Goal: Find contact information: Obtain details needed to contact an individual or organization

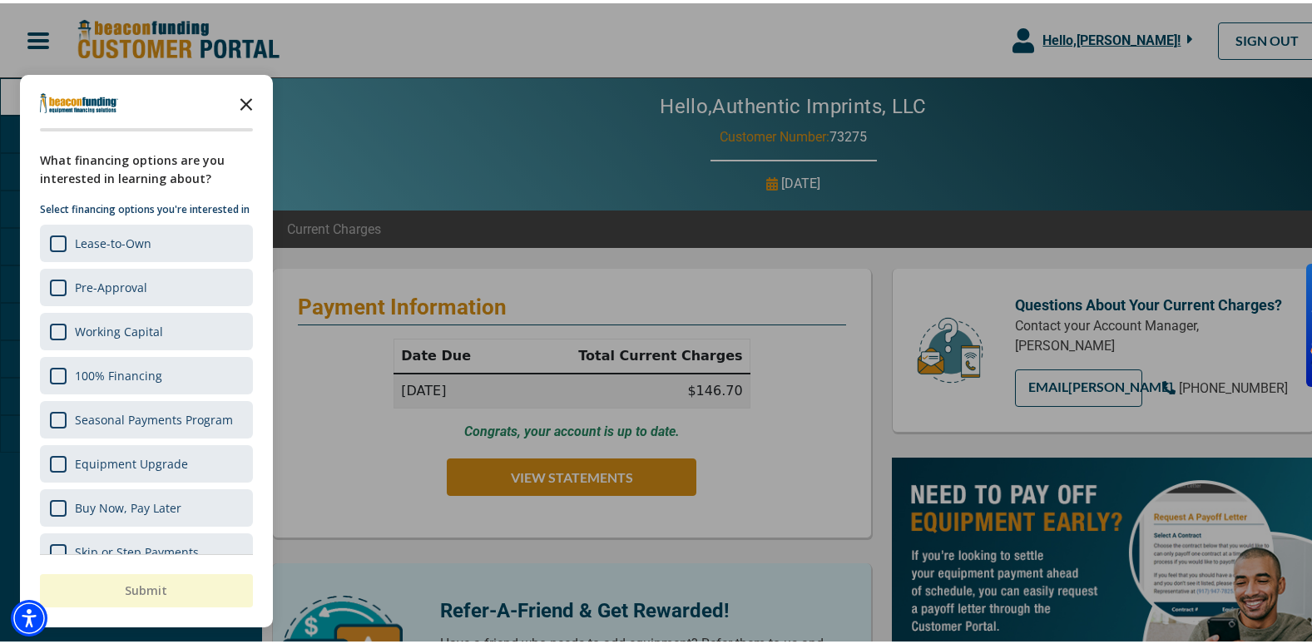
click at [244, 95] on icon "Close the survey" at bounding box center [246, 99] width 33 height 33
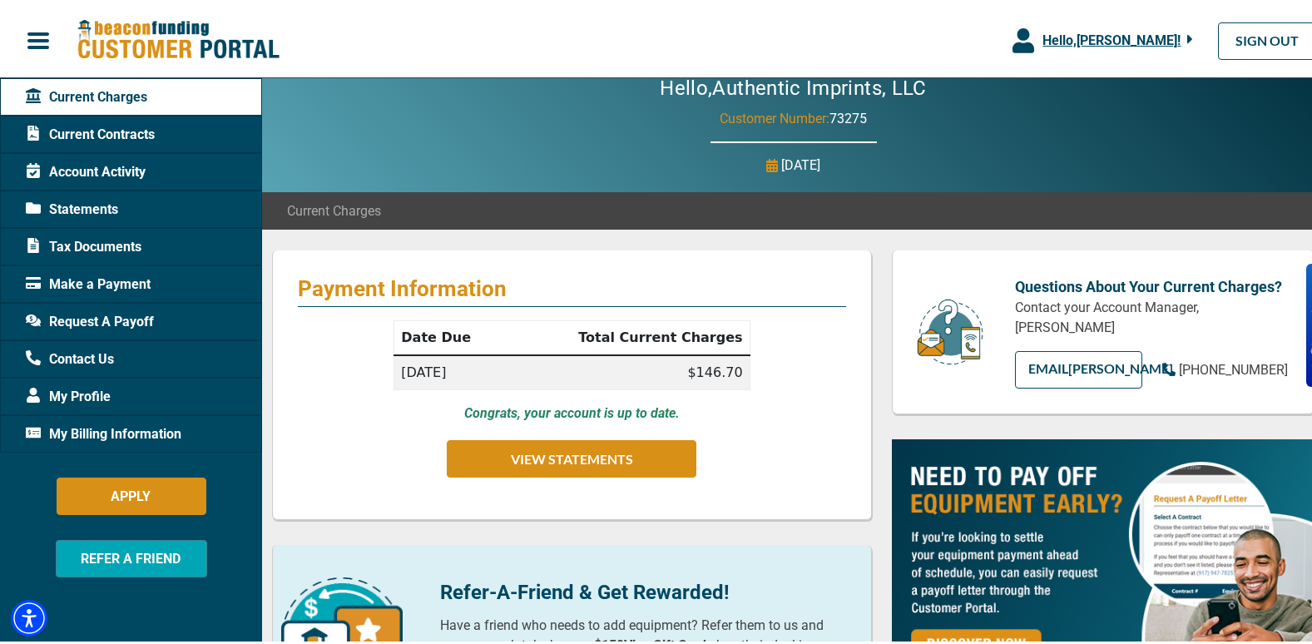
scroll to position [26, 0]
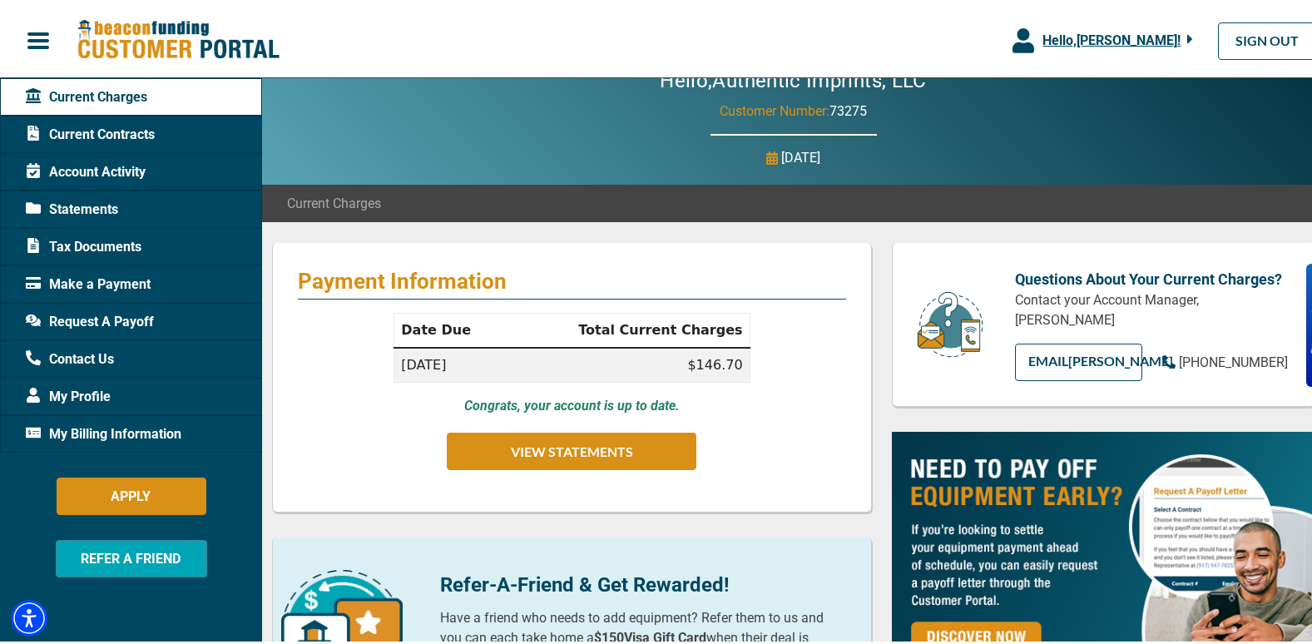
click at [101, 235] on span "Tax Documents" at bounding box center [84, 244] width 116 height 20
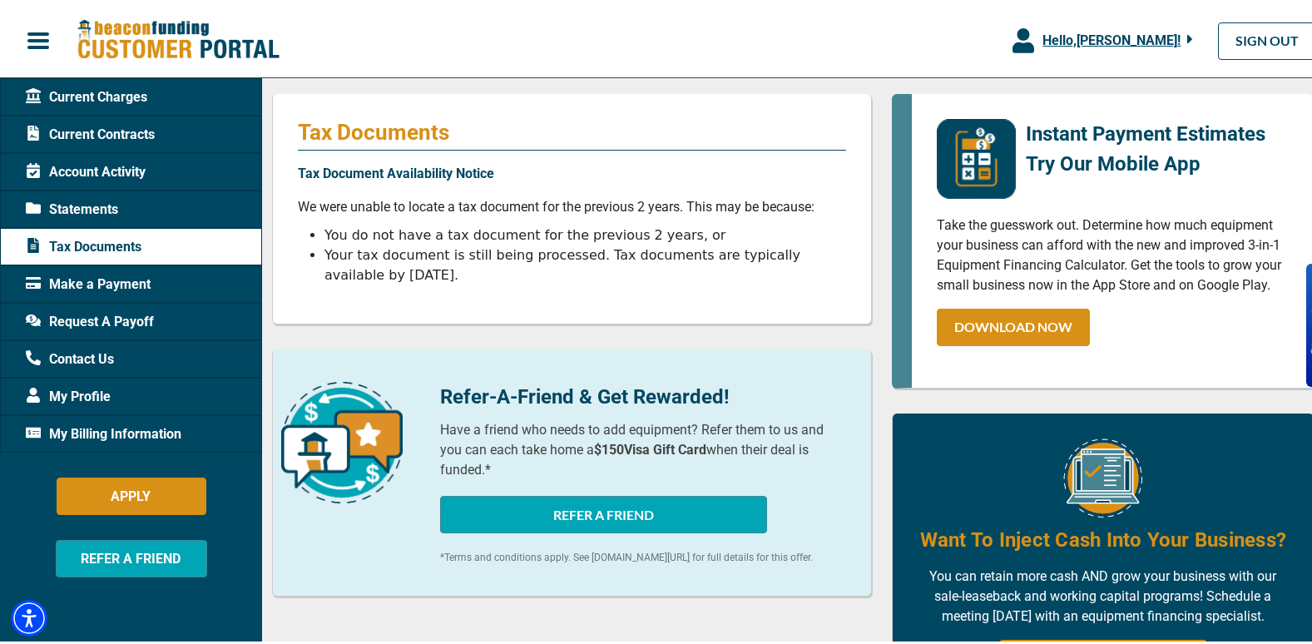
scroll to position [174, 0]
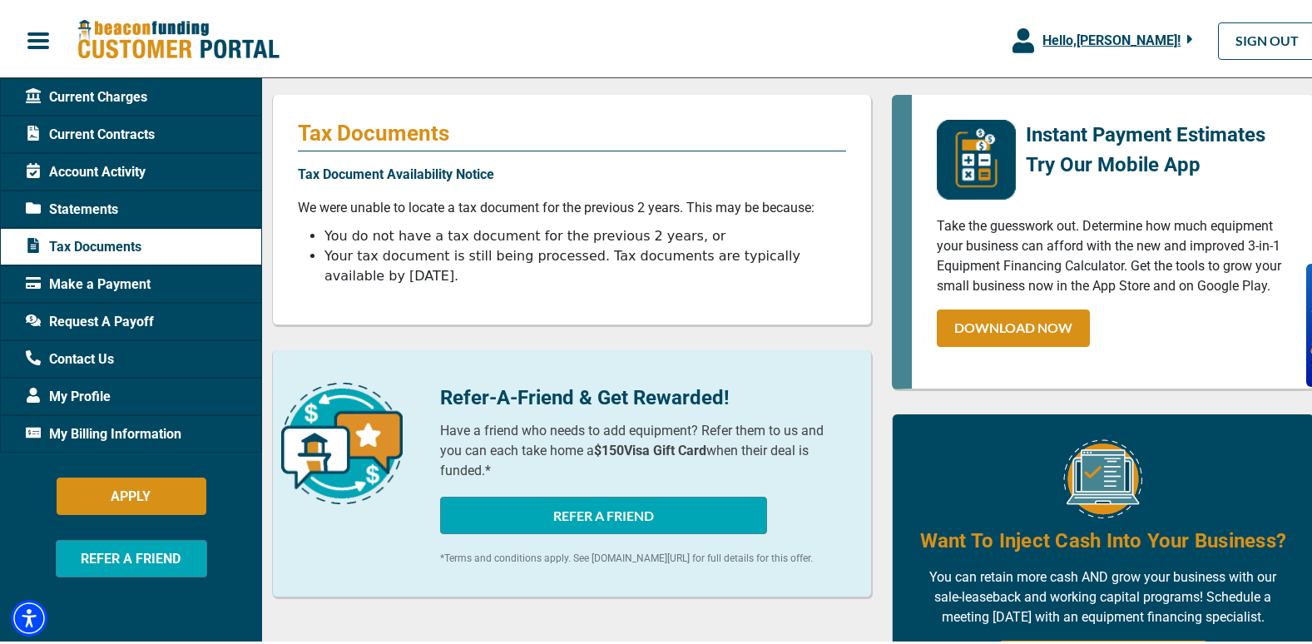
click at [85, 207] on span "Statements" at bounding box center [72, 206] width 92 height 20
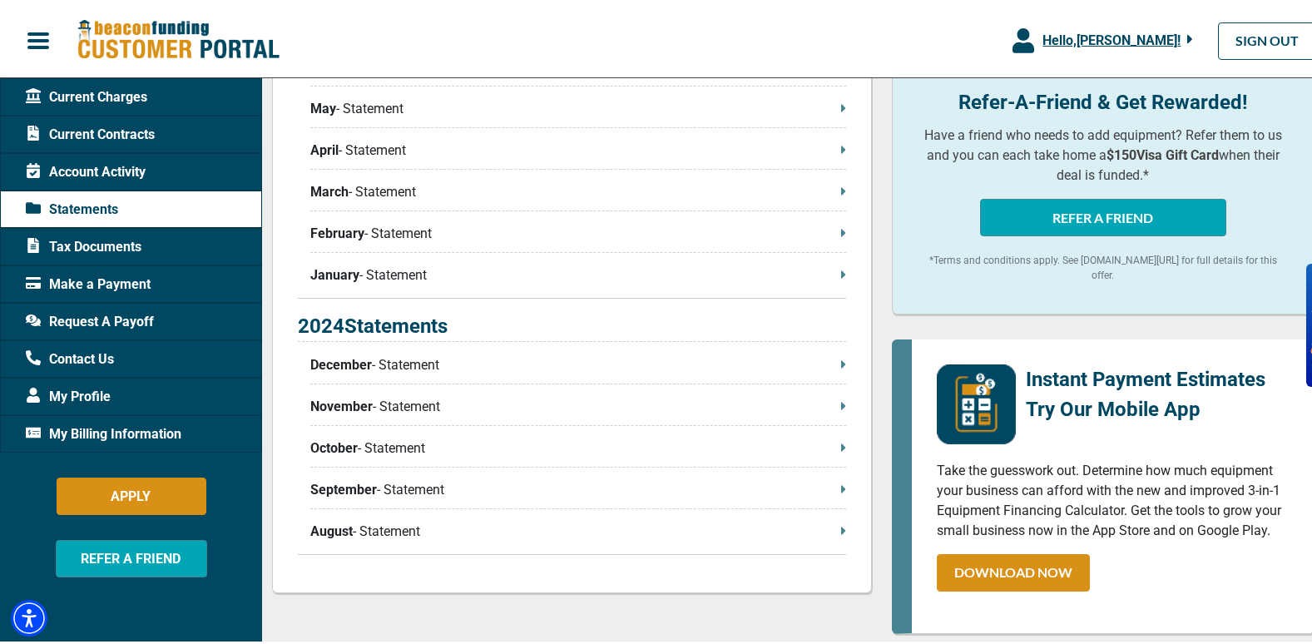
scroll to position [537, 0]
click at [793, 478] on div "2024 Statements December - Statement November - Statement October - Statement S…" at bounding box center [572, 429] width 548 height 244
click at [793, 489] on p "September - Statement" at bounding box center [578, 486] width 536 height 20
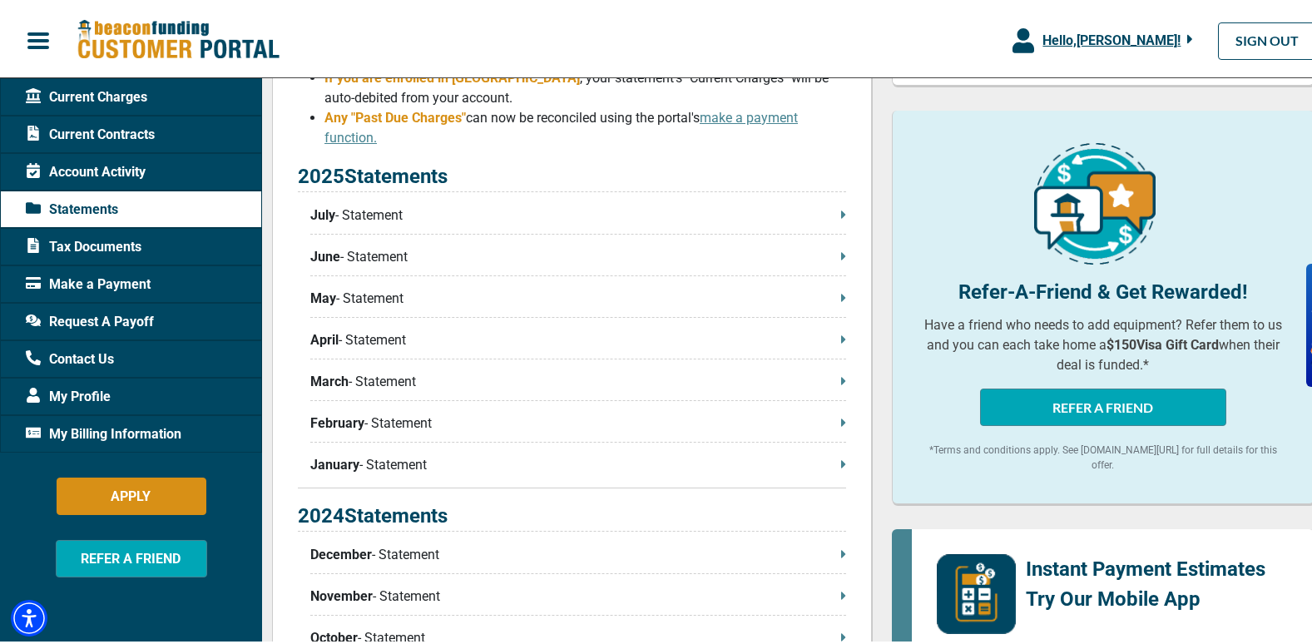
scroll to position [749, 0]
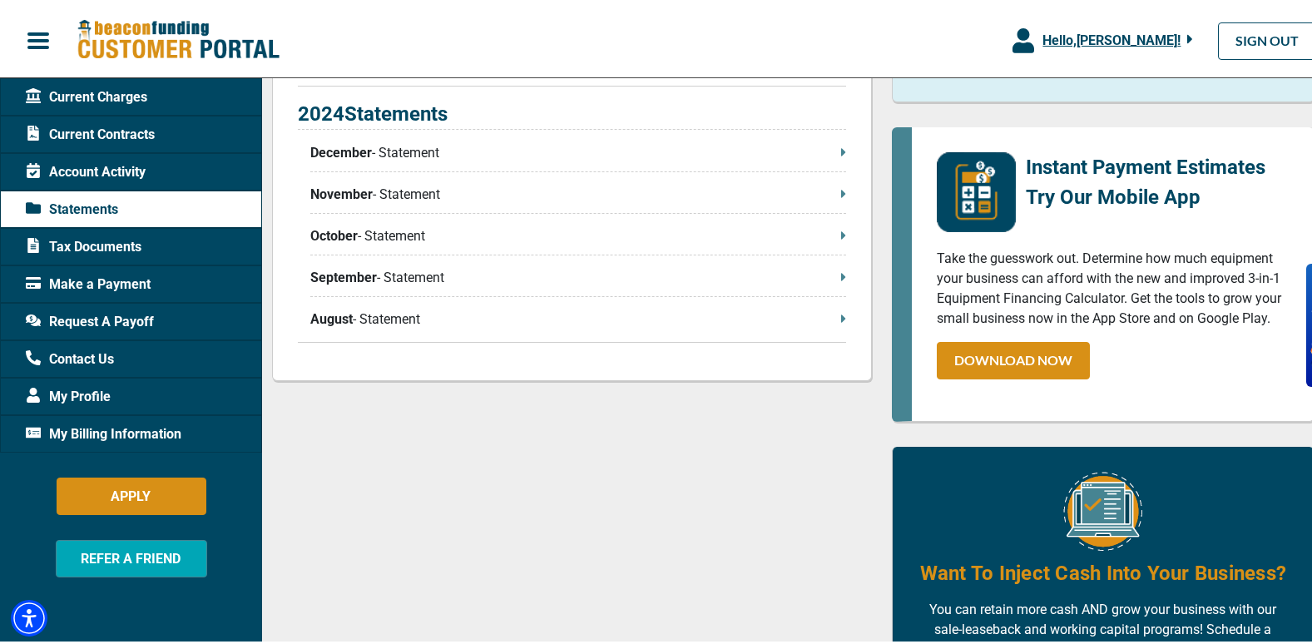
click at [616, 237] on p "October - Statement" at bounding box center [578, 233] width 536 height 20
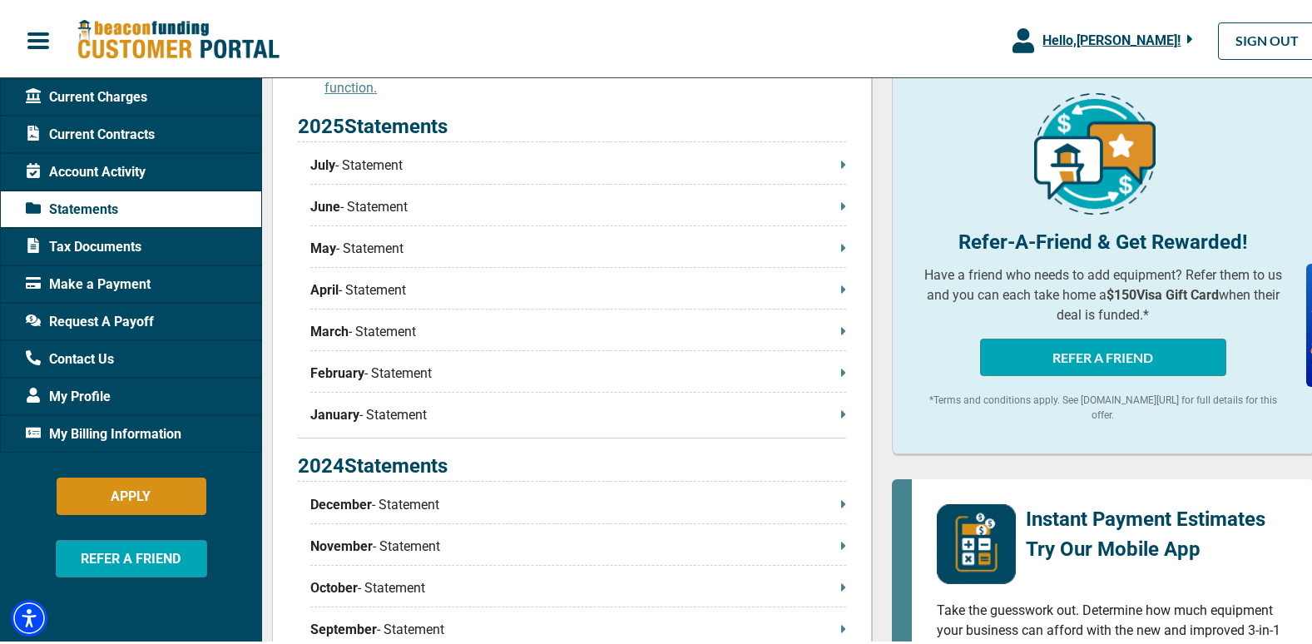
scroll to position [395, 0]
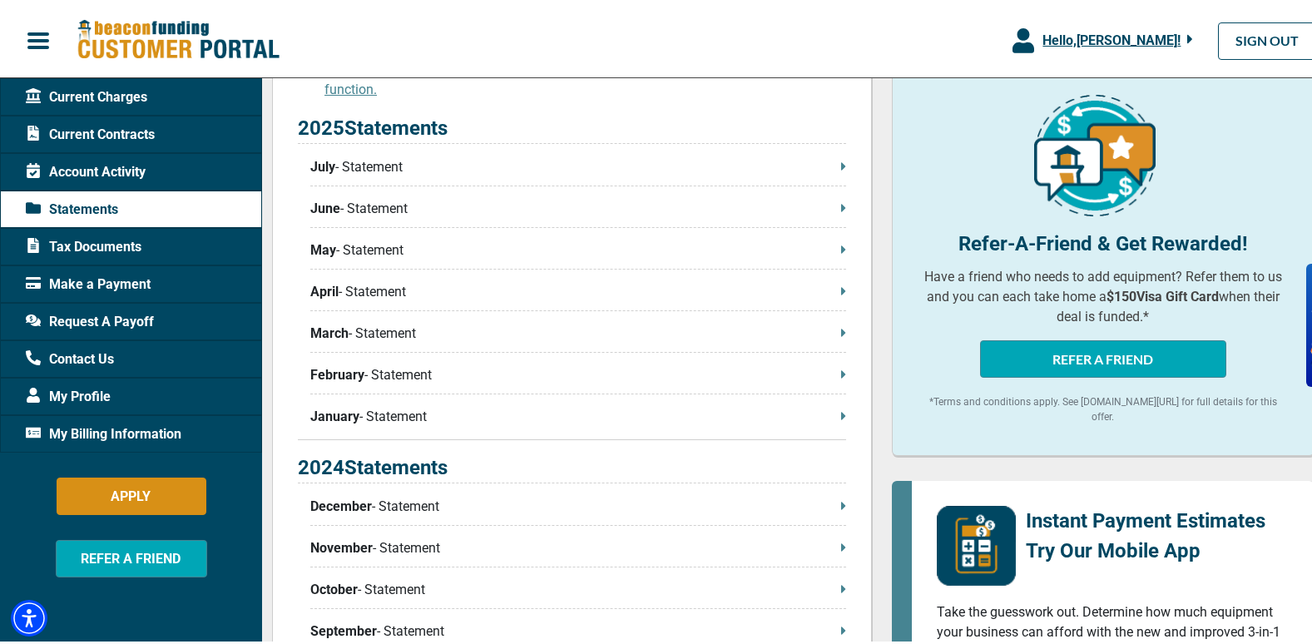
click at [802, 170] on p "July - Statement" at bounding box center [578, 164] width 536 height 20
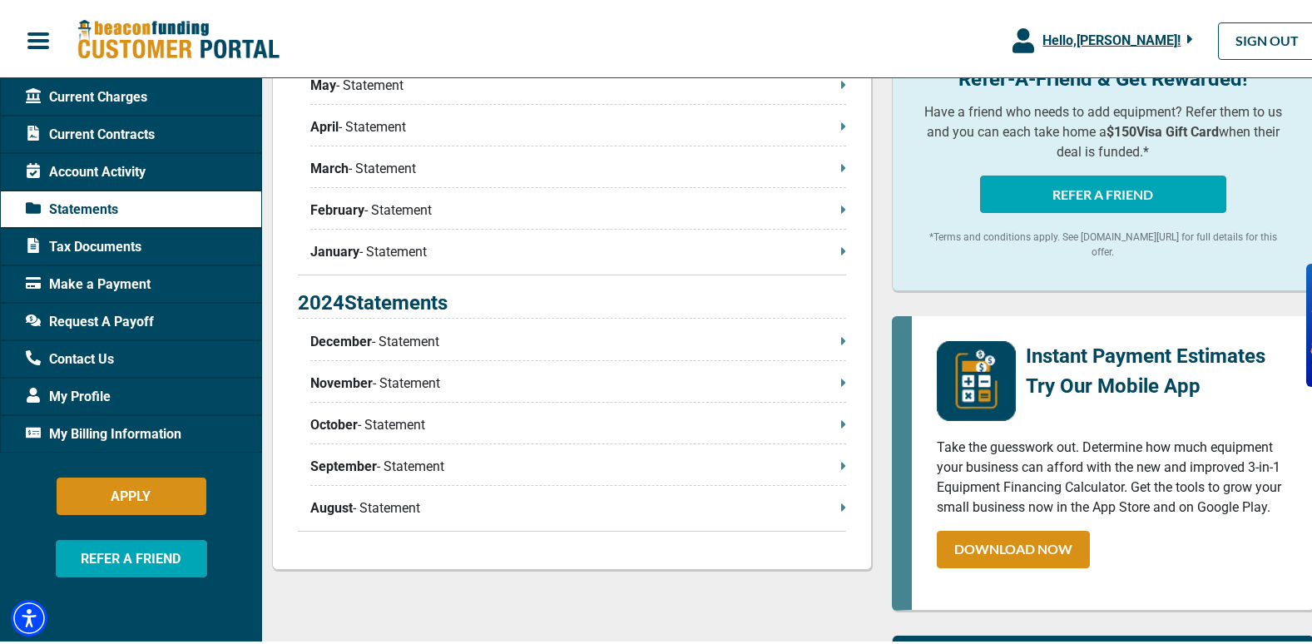
scroll to position [561, 0]
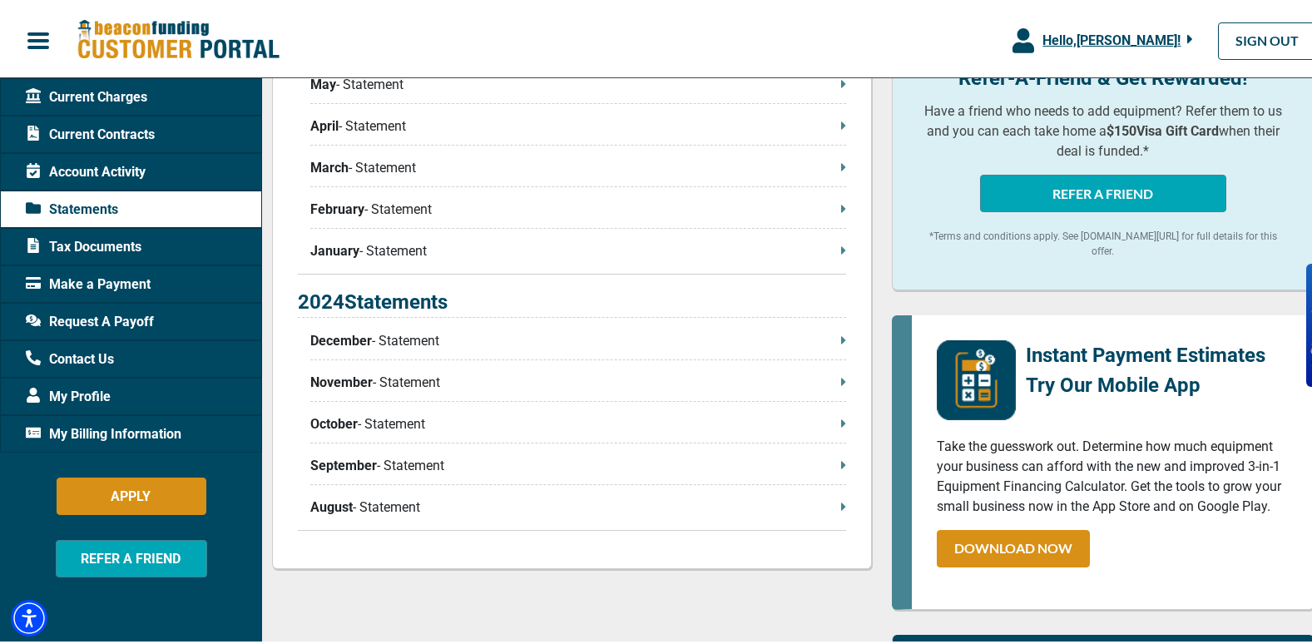
click at [841, 463] on icon at bounding box center [843, 461] width 4 height 7
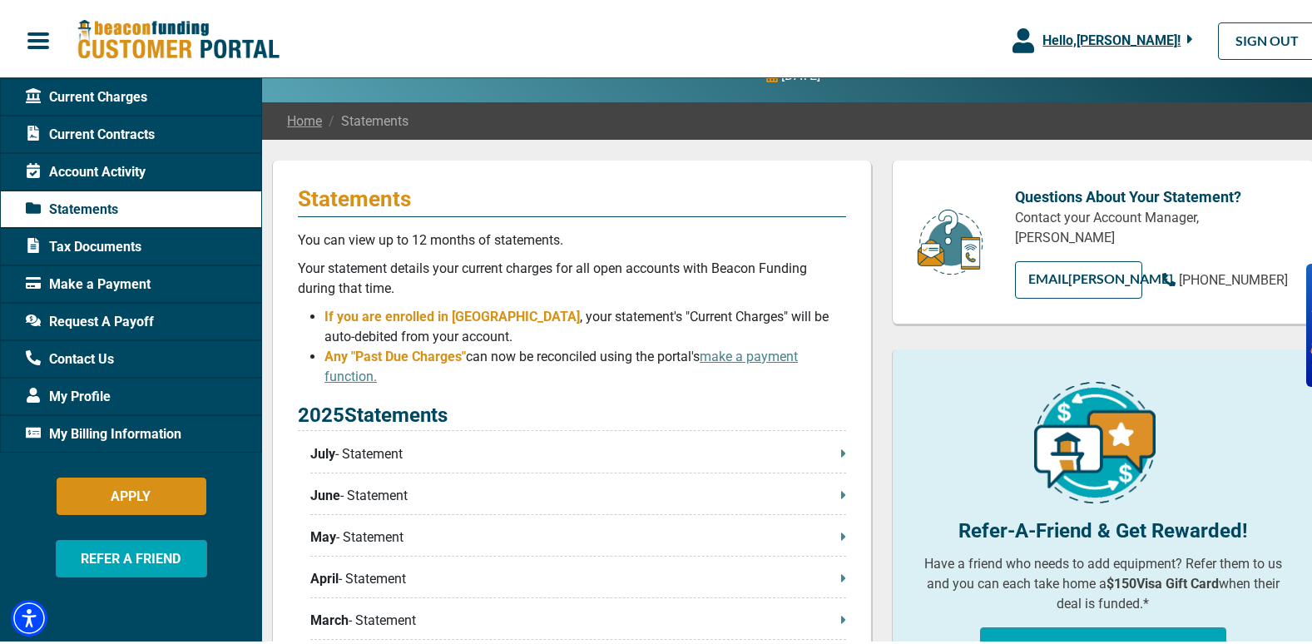
scroll to position [0, 0]
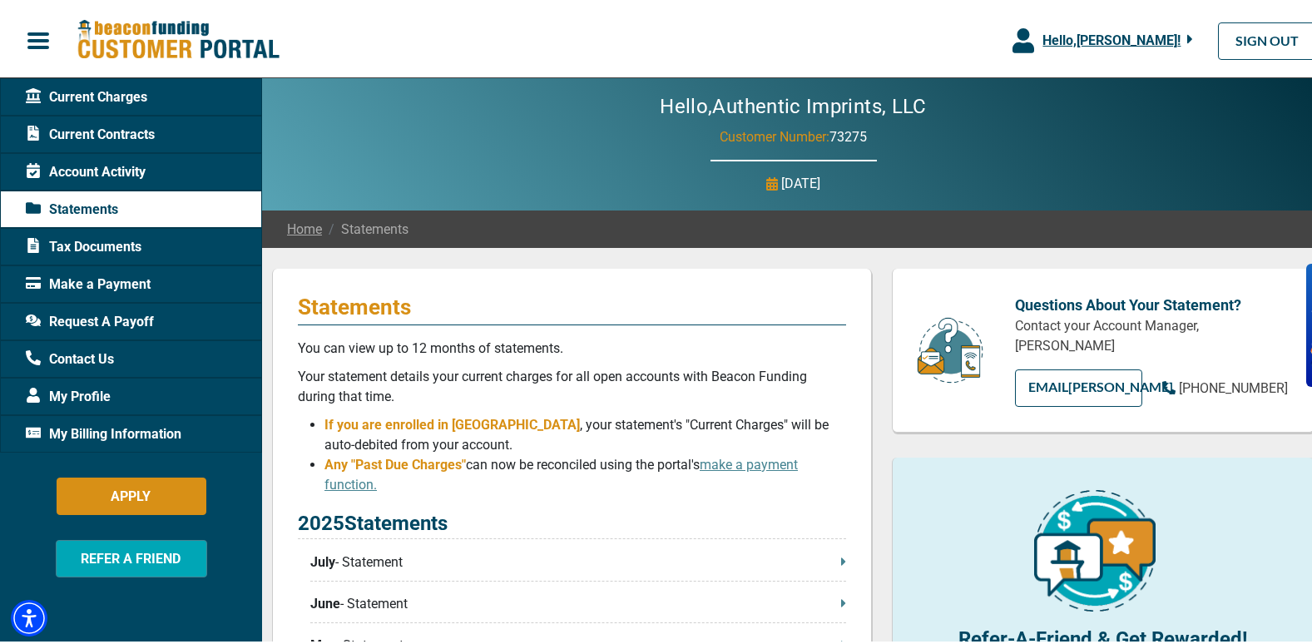
click at [864, 215] on div "Home Statements" at bounding box center [793, 225] width 1062 height 37
click at [126, 91] on span "Current Charges" at bounding box center [86, 94] width 121 height 20
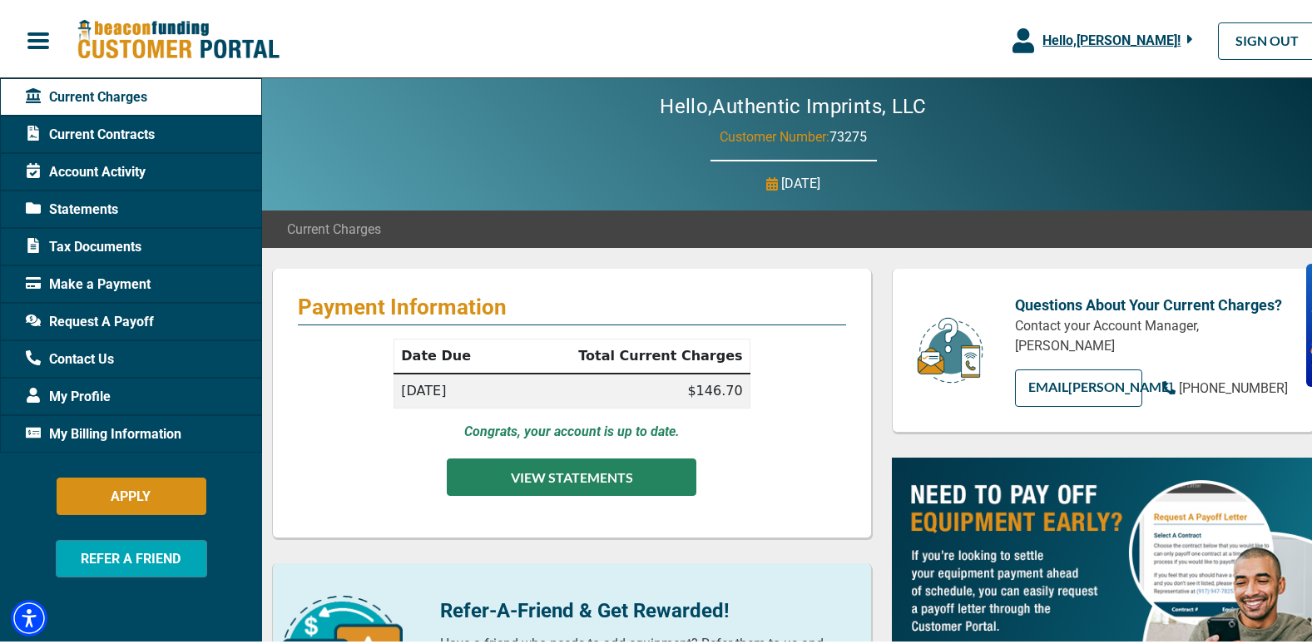
click at [571, 478] on button "VIEW STATEMENTS" at bounding box center [572, 473] width 250 height 37
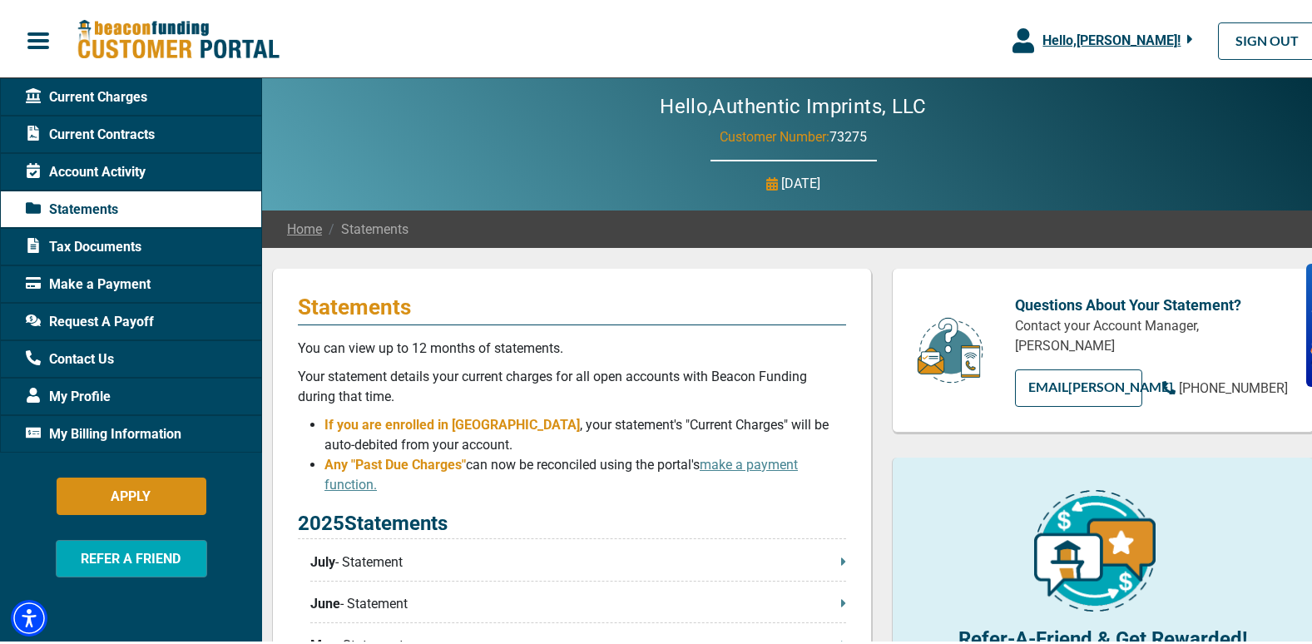
click at [122, 90] on span "Current Charges" at bounding box center [86, 94] width 121 height 20
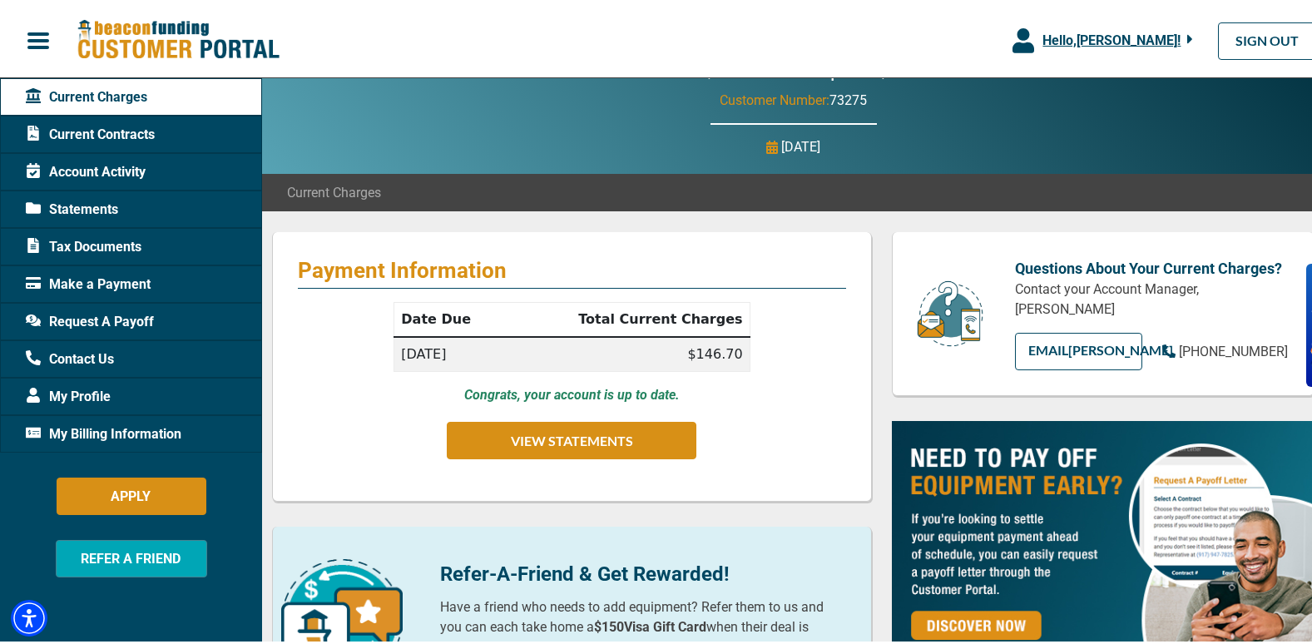
scroll to position [25, 0]
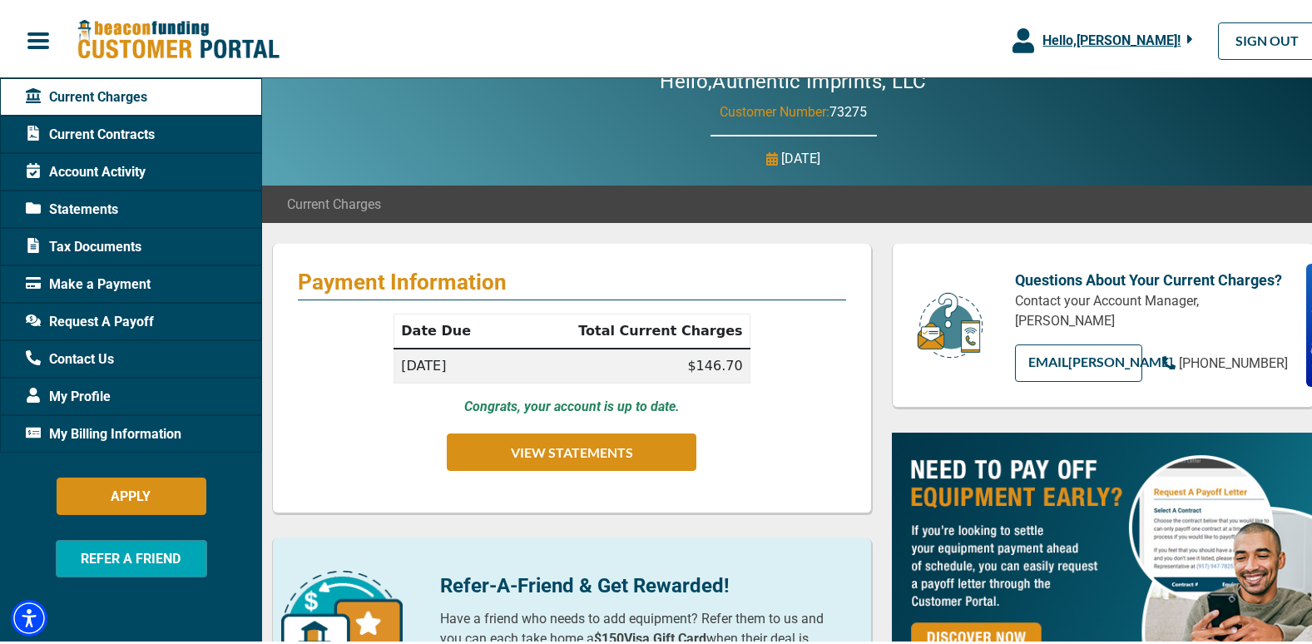
click at [128, 127] on span "Current Contracts" at bounding box center [90, 131] width 129 height 20
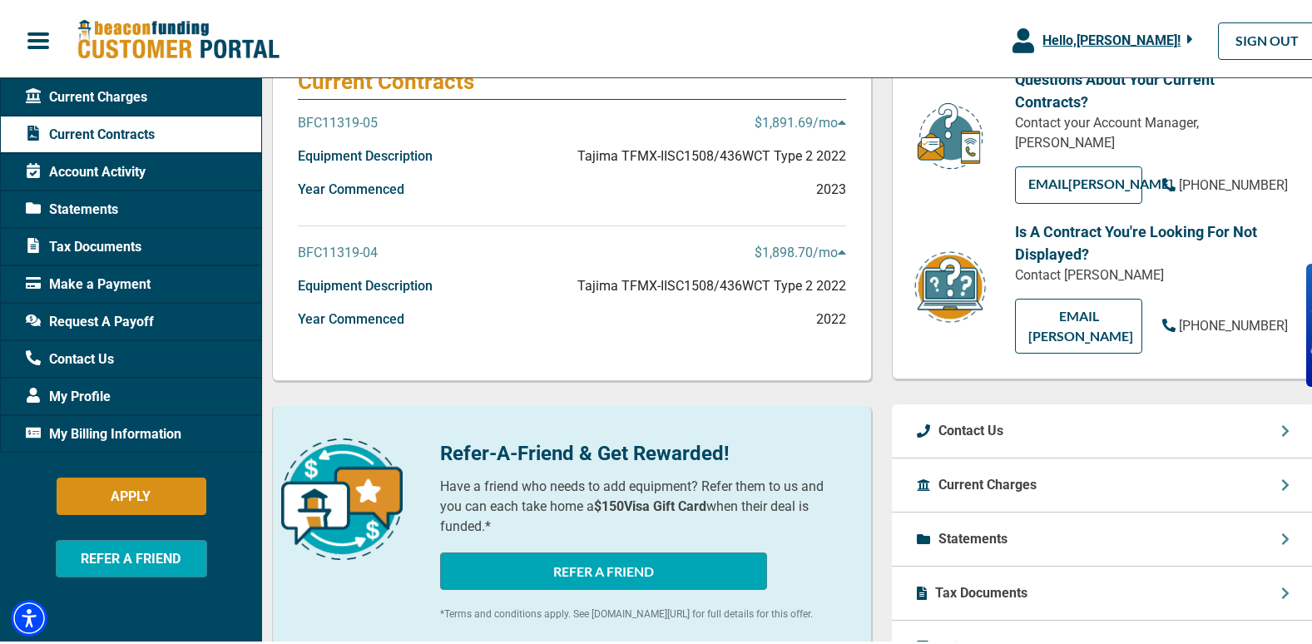
scroll to position [249, 0]
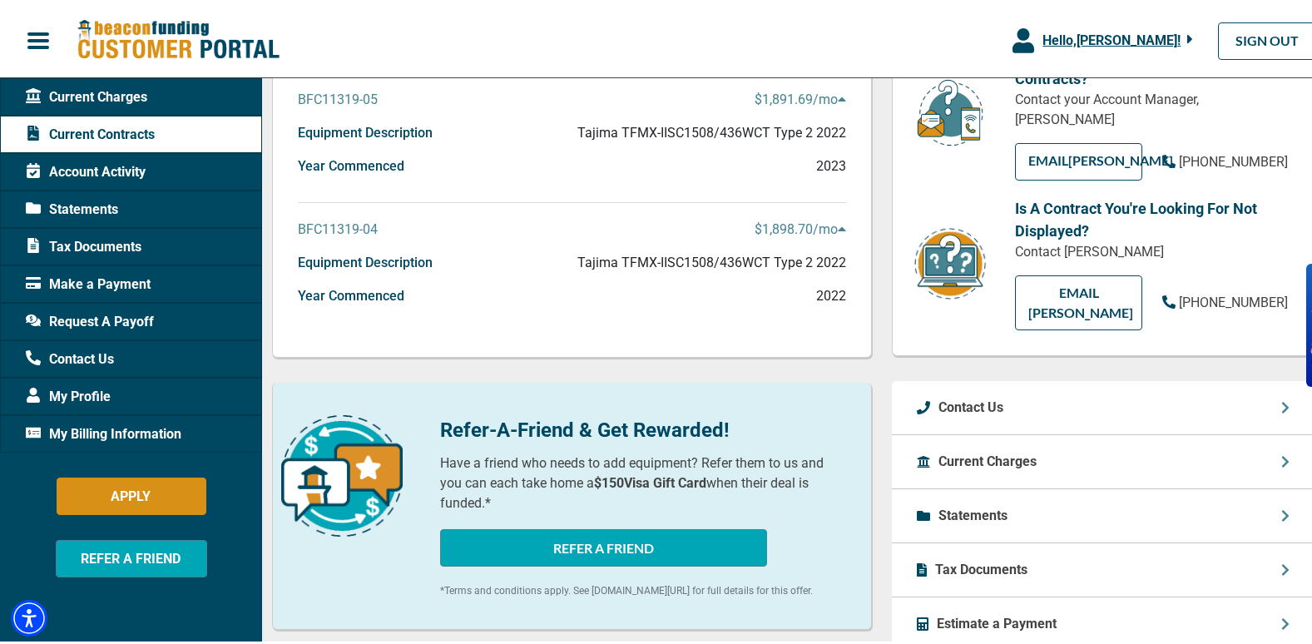
click at [351, 222] on p "BFC11319-04" at bounding box center [338, 226] width 80 height 20
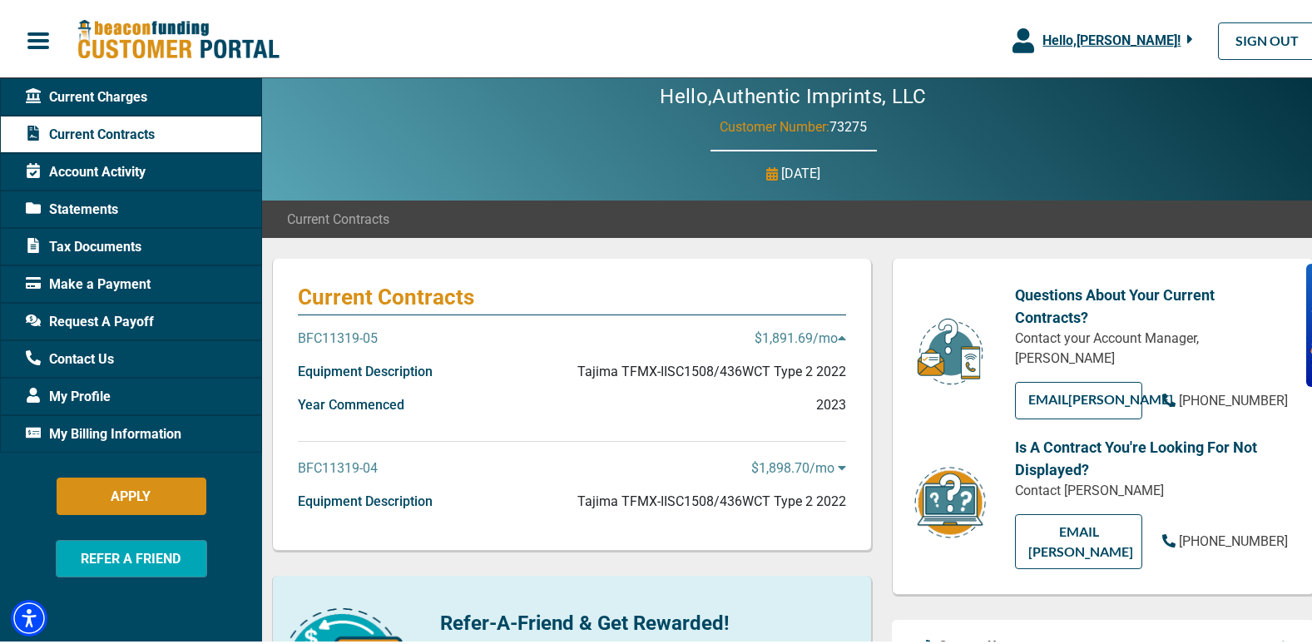
scroll to position [9, 0]
click at [838, 336] on icon at bounding box center [842, 335] width 8 height 13
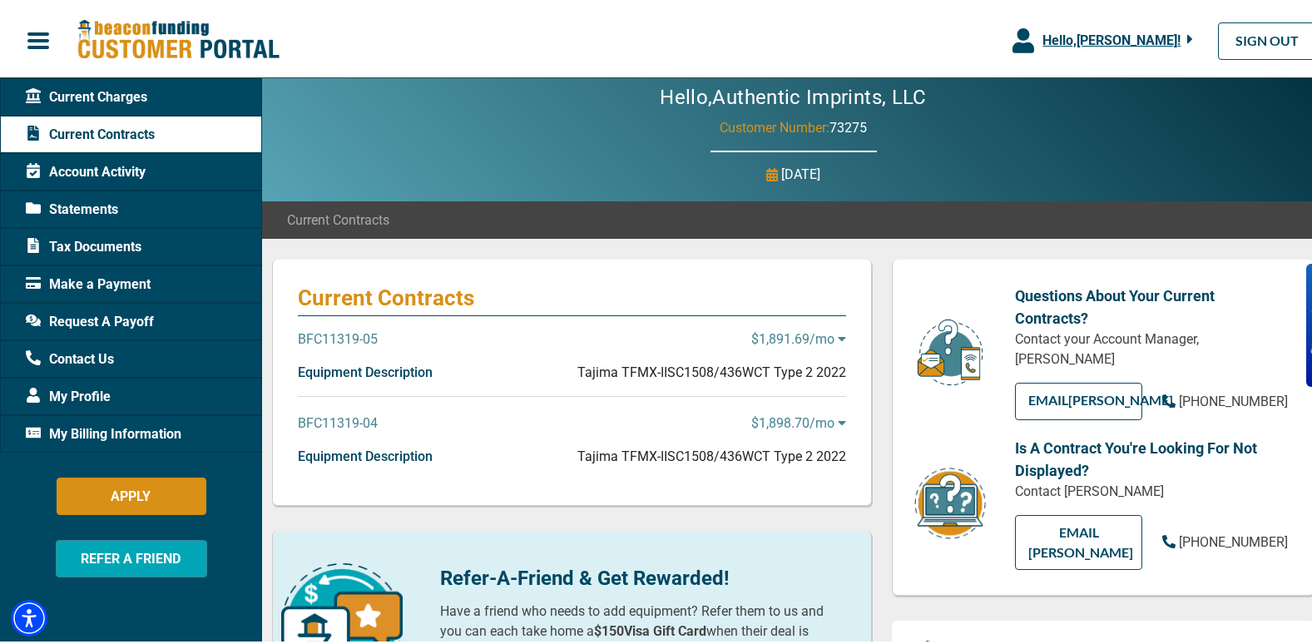
click at [618, 422] on div "BFC11319-04 $1,898.70 /mo" at bounding box center [572, 426] width 548 height 33
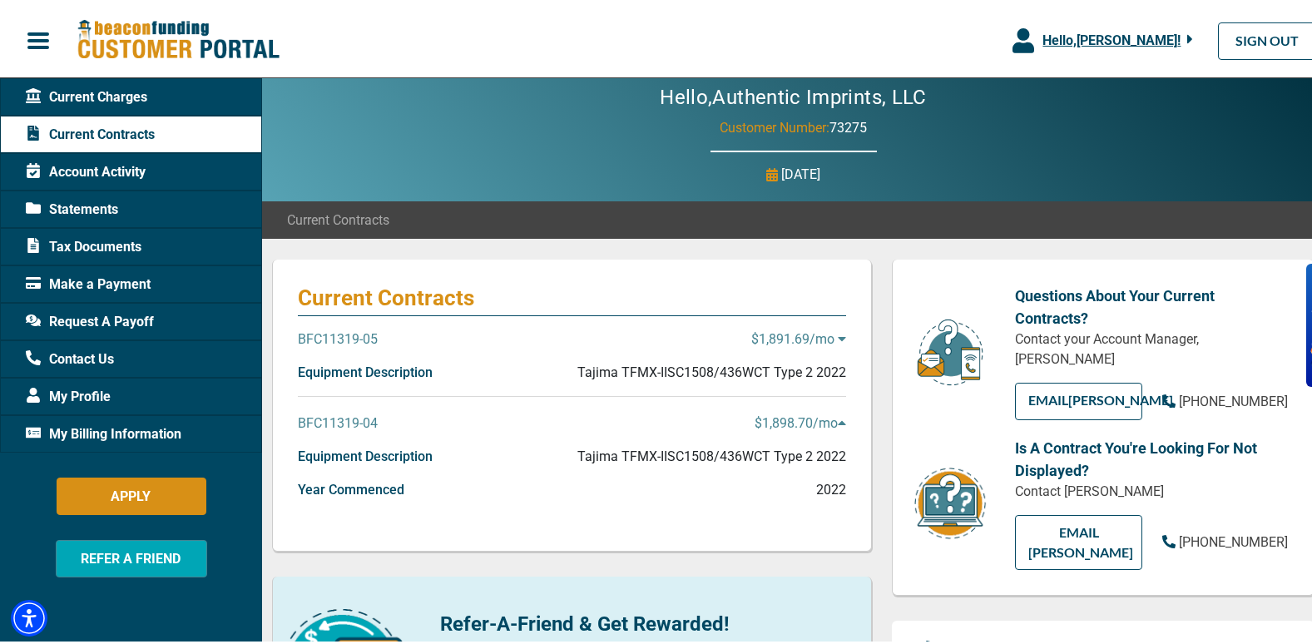
click at [591, 367] on p "Tajima TFMX-IISC1508/436WCT Type 2 2022" at bounding box center [711, 369] width 269 height 20
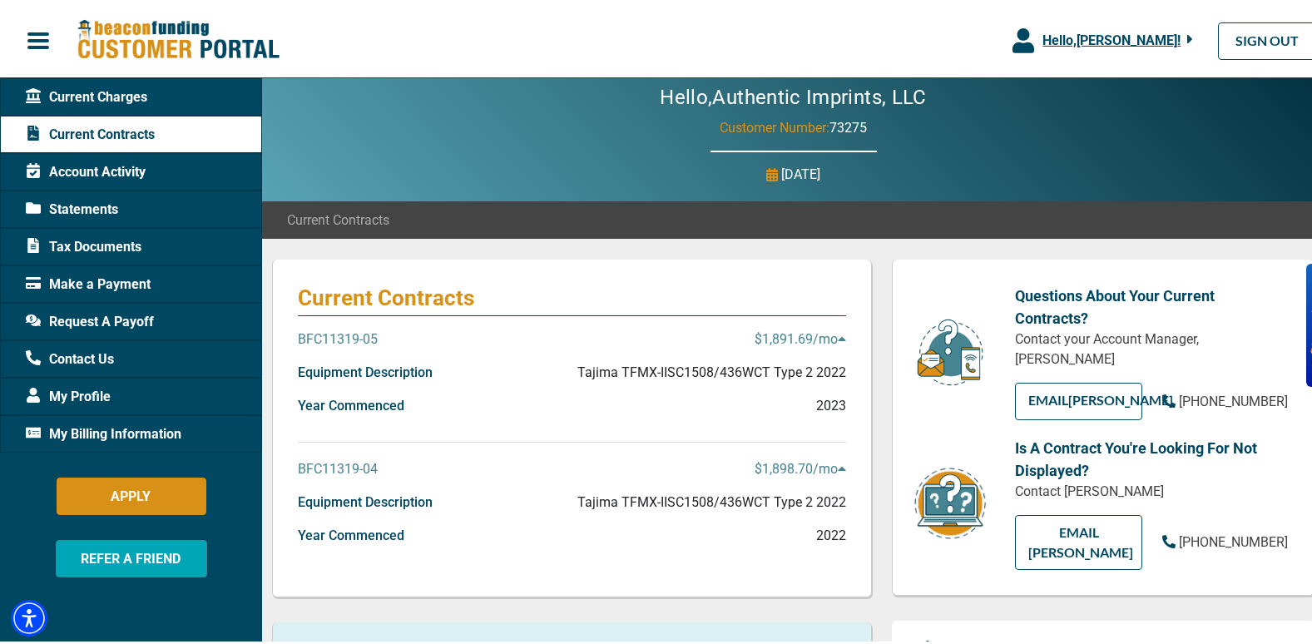
click at [348, 460] on p "BFC11319-04" at bounding box center [338, 466] width 80 height 20
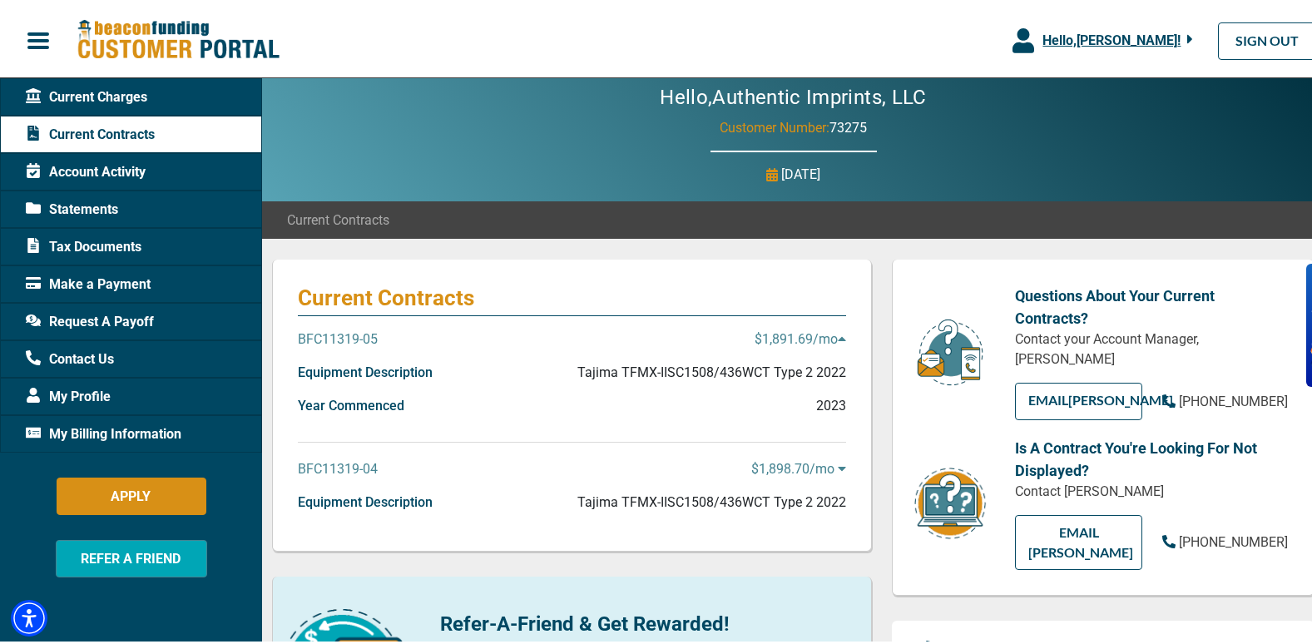
click at [788, 463] on p "$1,898.70 /mo" at bounding box center [798, 466] width 95 height 20
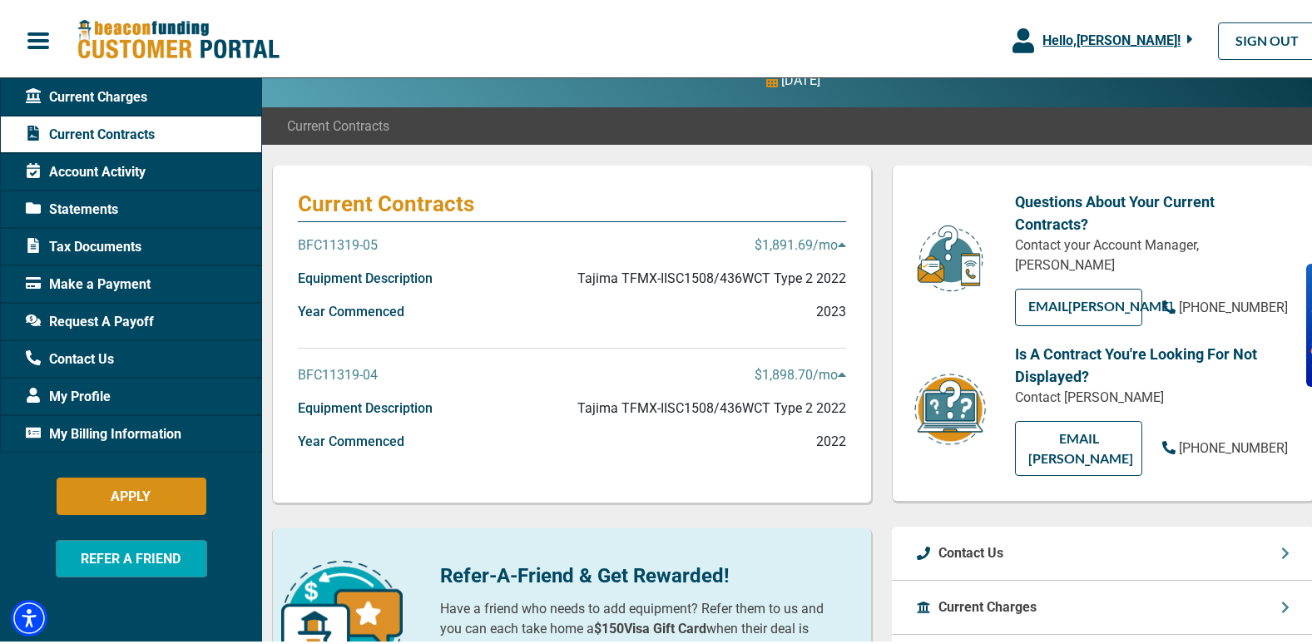
scroll to position [0, 0]
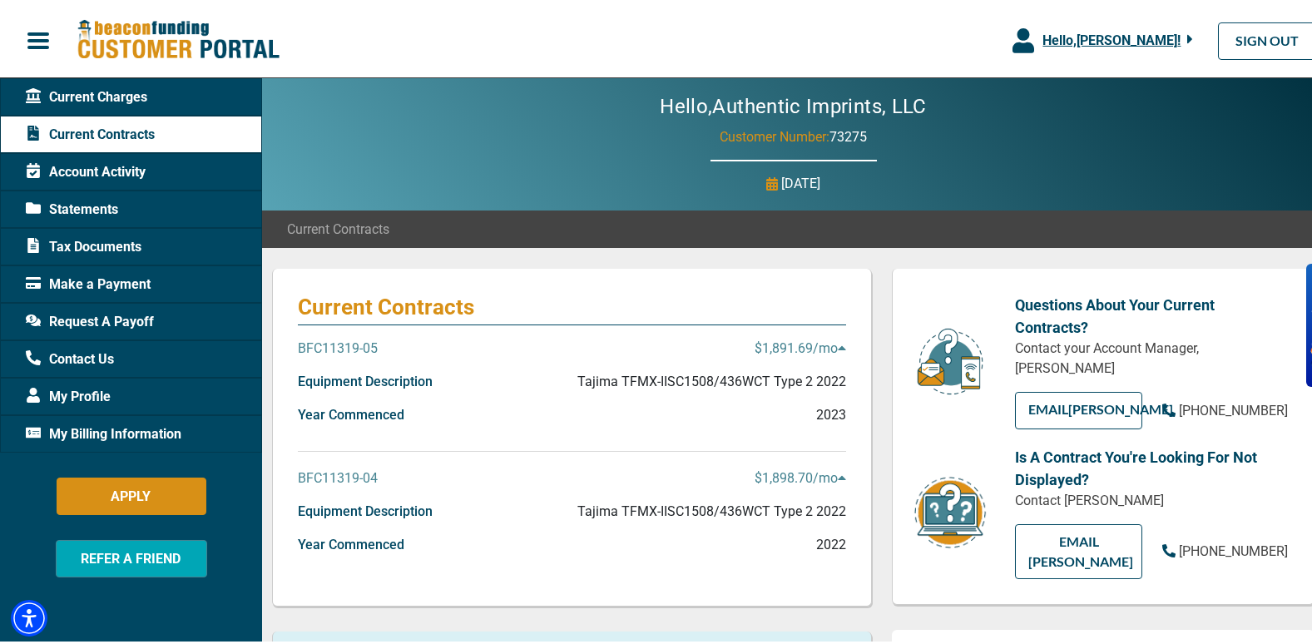
click at [354, 343] on p "BFC11319-05" at bounding box center [338, 345] width 80 height 20
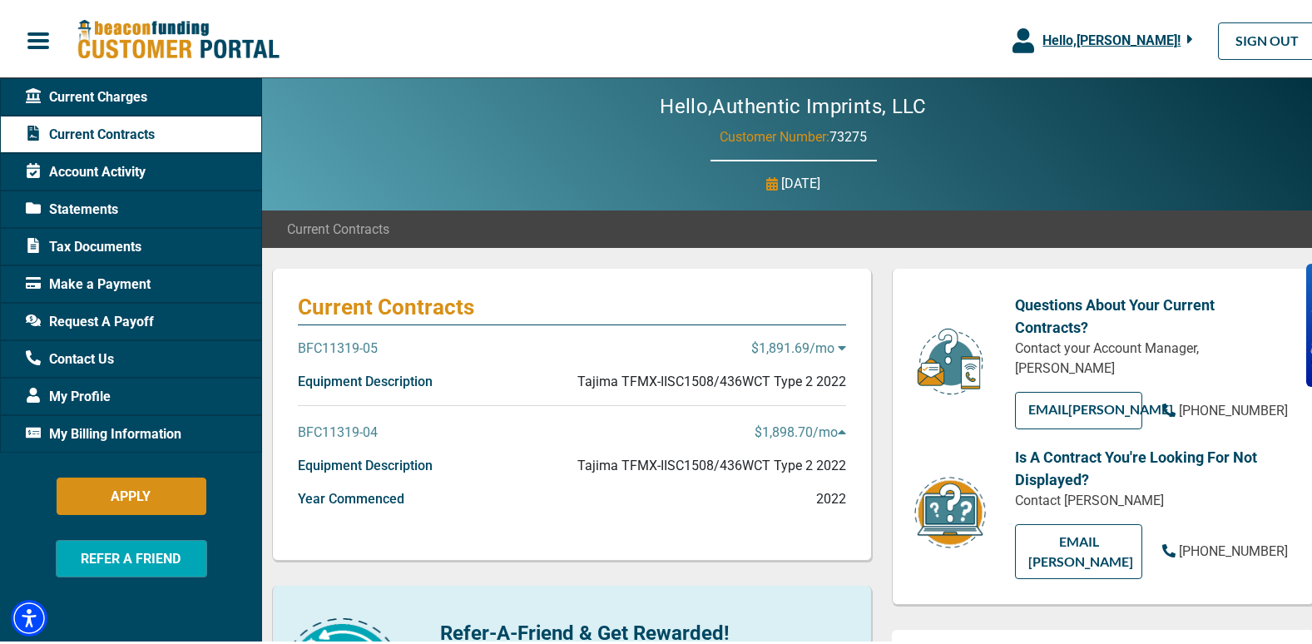
click at [373, 430] on p "BFC11319-04" at bounding box center [338, 429] width 80 height 20
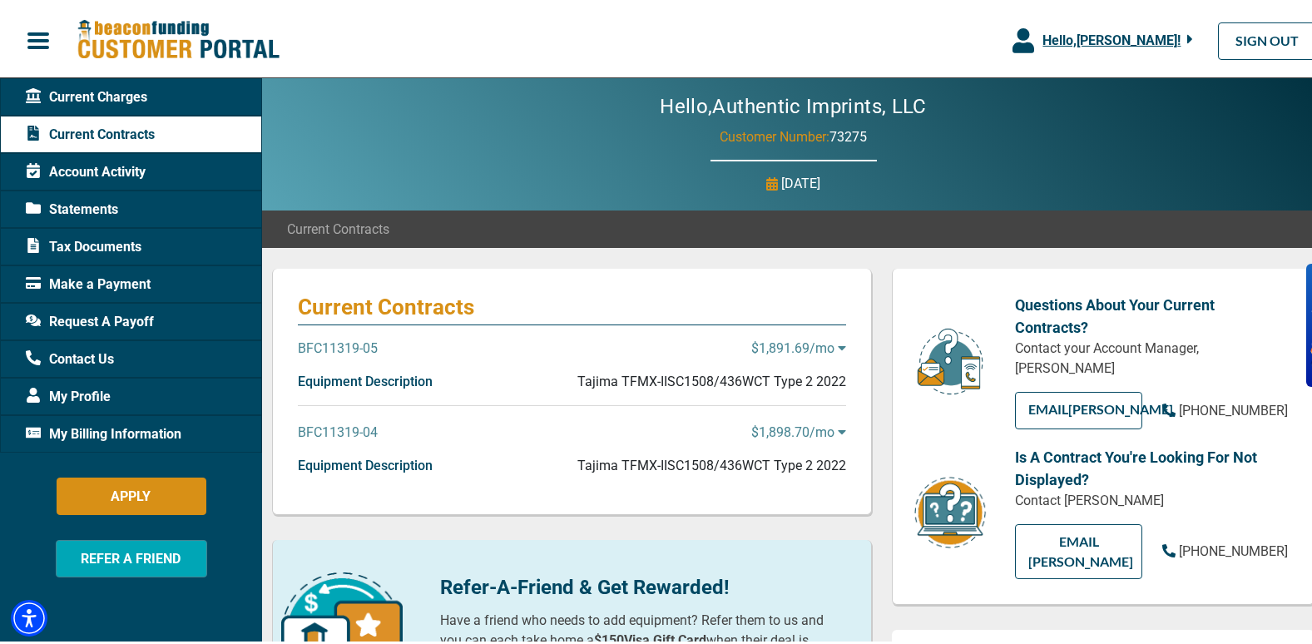
click at [143, 88] on span "Current Charges" at bounding box center [86, 94] width 121 height 20
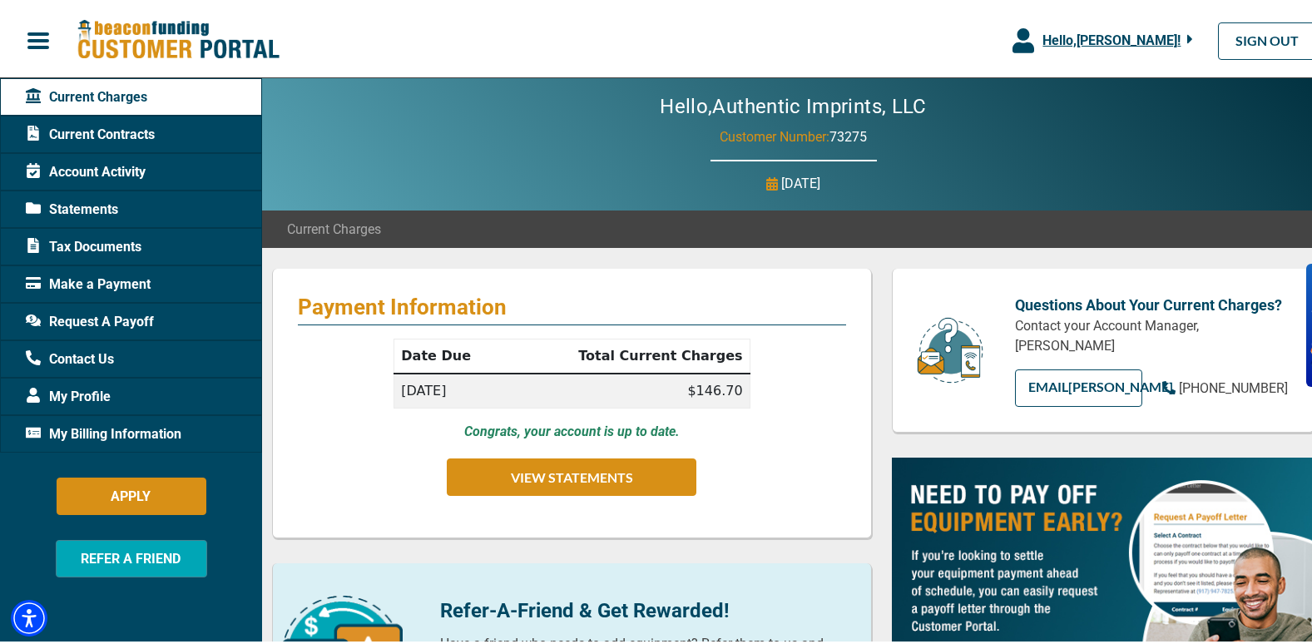
click at [123, 169] on span "Account Activity" at bounding box center [86, 169] width 120 height 20
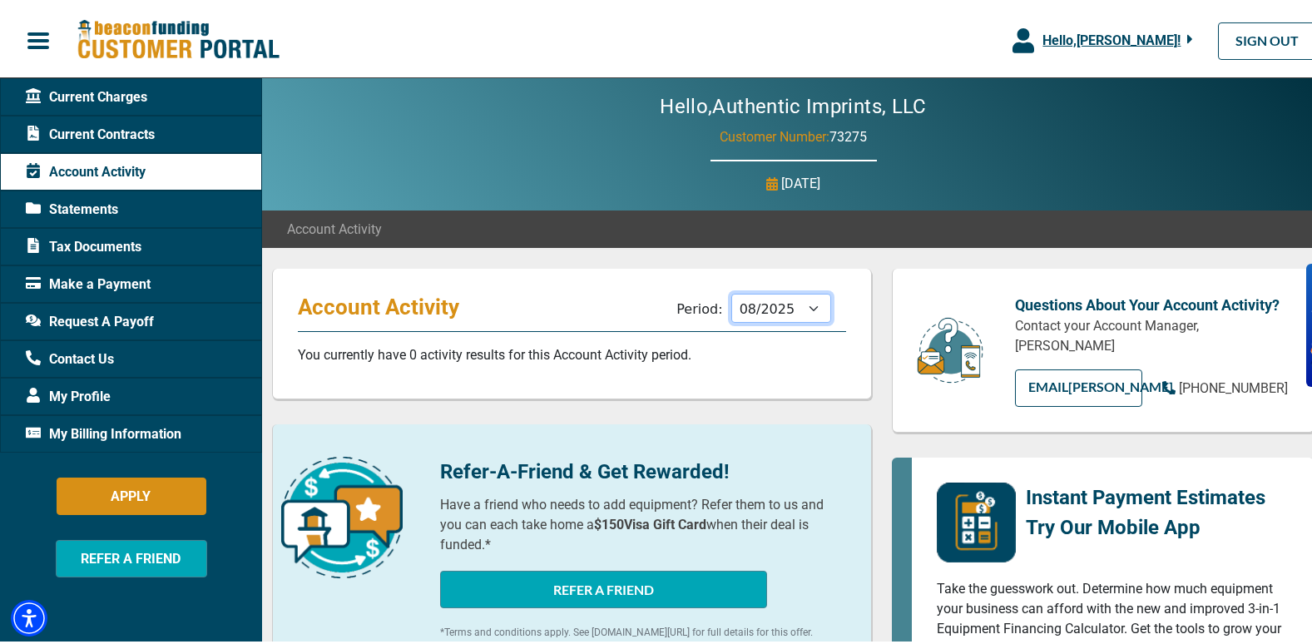
click at [806, 305] on select "09/2025 08/2025 07/2025 06/2025 05/2025 04/2025 03/2025 02/2025 01/2025 12/2024…" at bounding box center [781, 304] width 100 height 29
select select "09/2024"
click at [731, 290] on select "09/2025 08/2025 07/2025 06/2025 05/2025 04/2025 03/2025 02/2025 01/2025 12/2024…" at bounding box center [781, 304] width 100 height 29
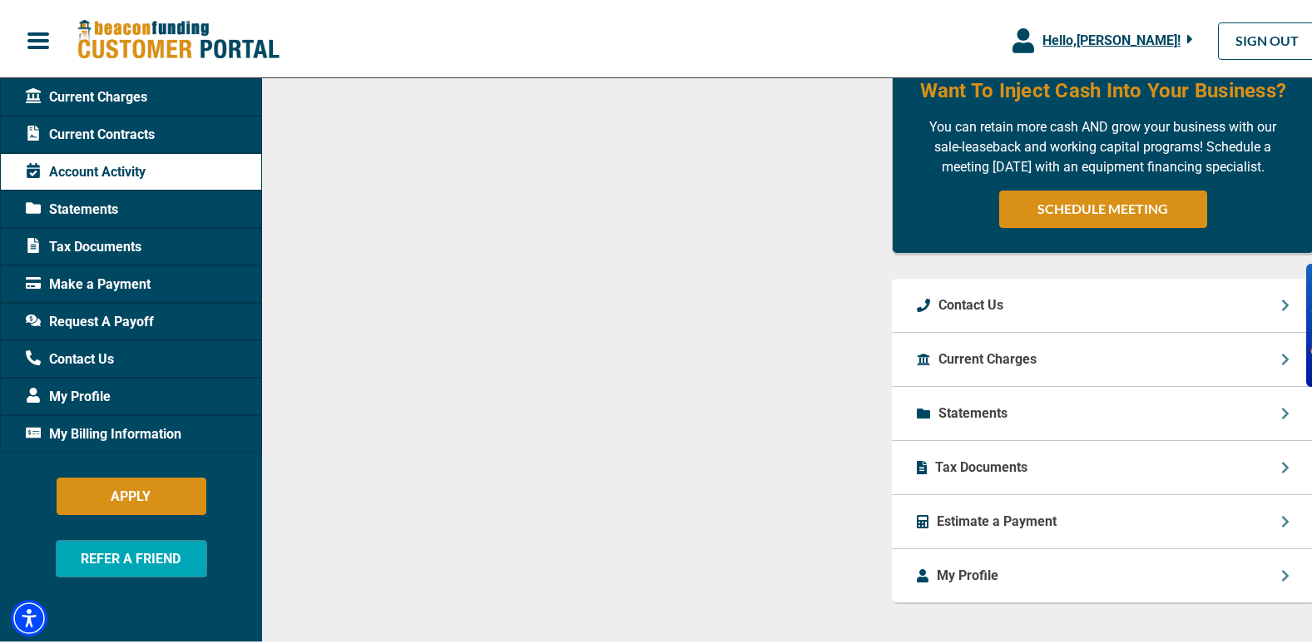
scroll to position [943, 0]
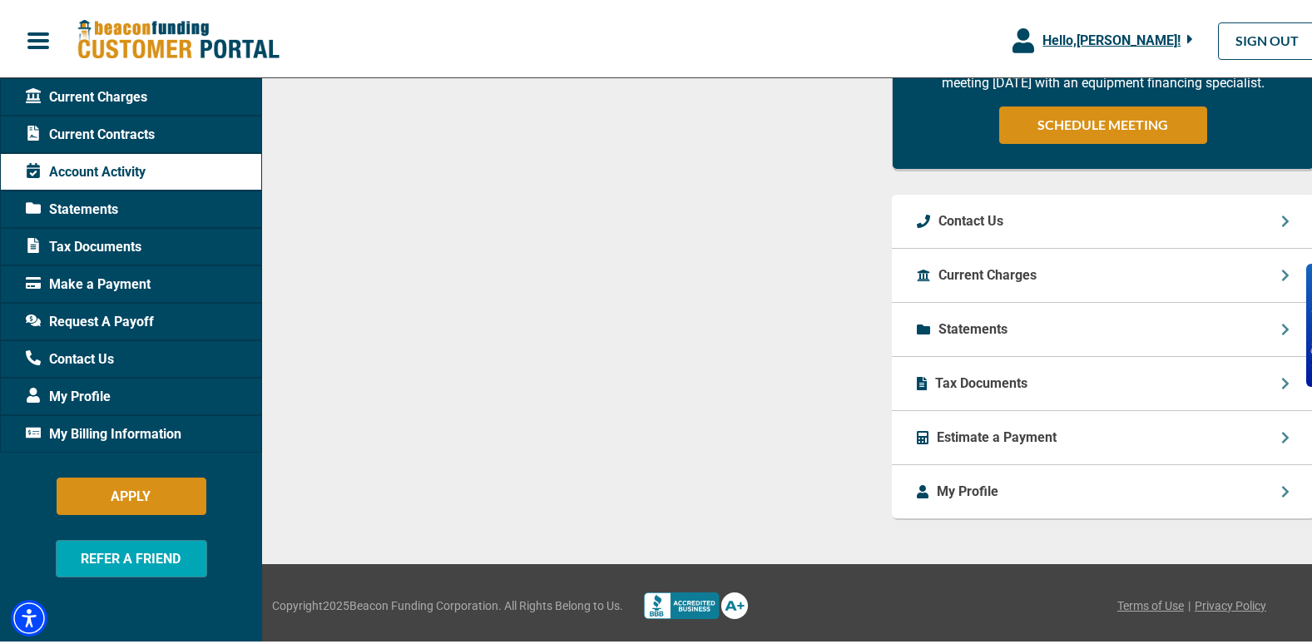
click at [92, 206] on span "Statements" at bounding box center [72, 206] width 92 height 20
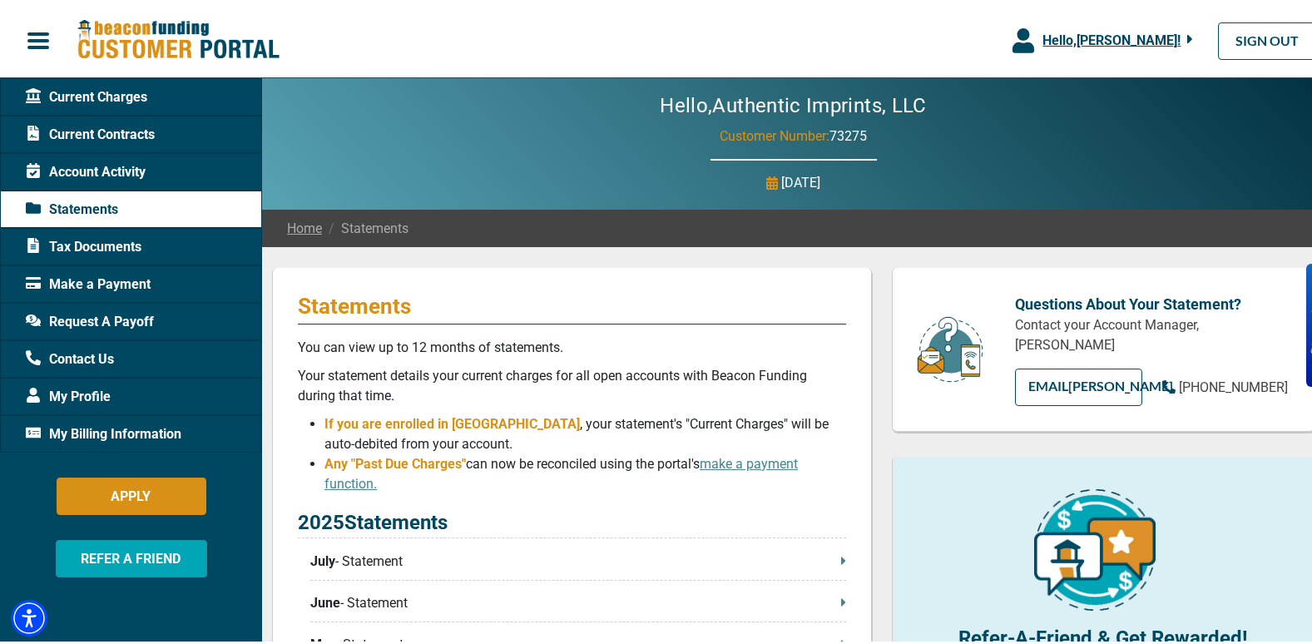
scroll to position [79, 0]
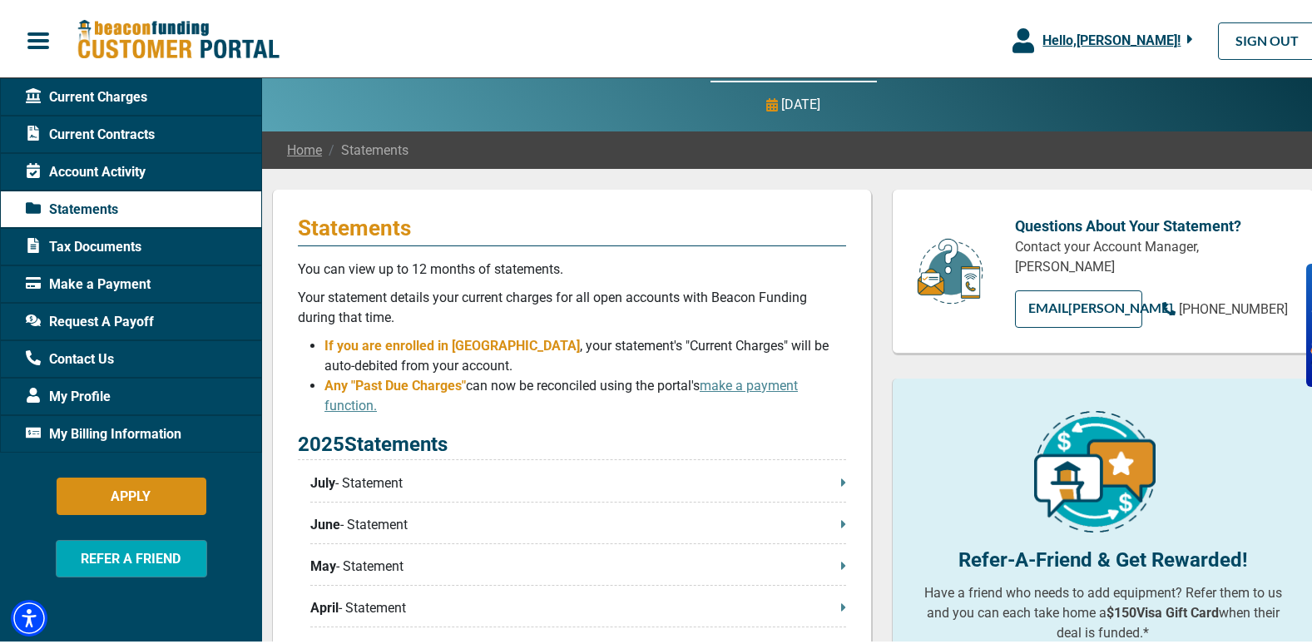
click at [37, 36] on span "button" at bounding box center [38, 37] width 25 height 25
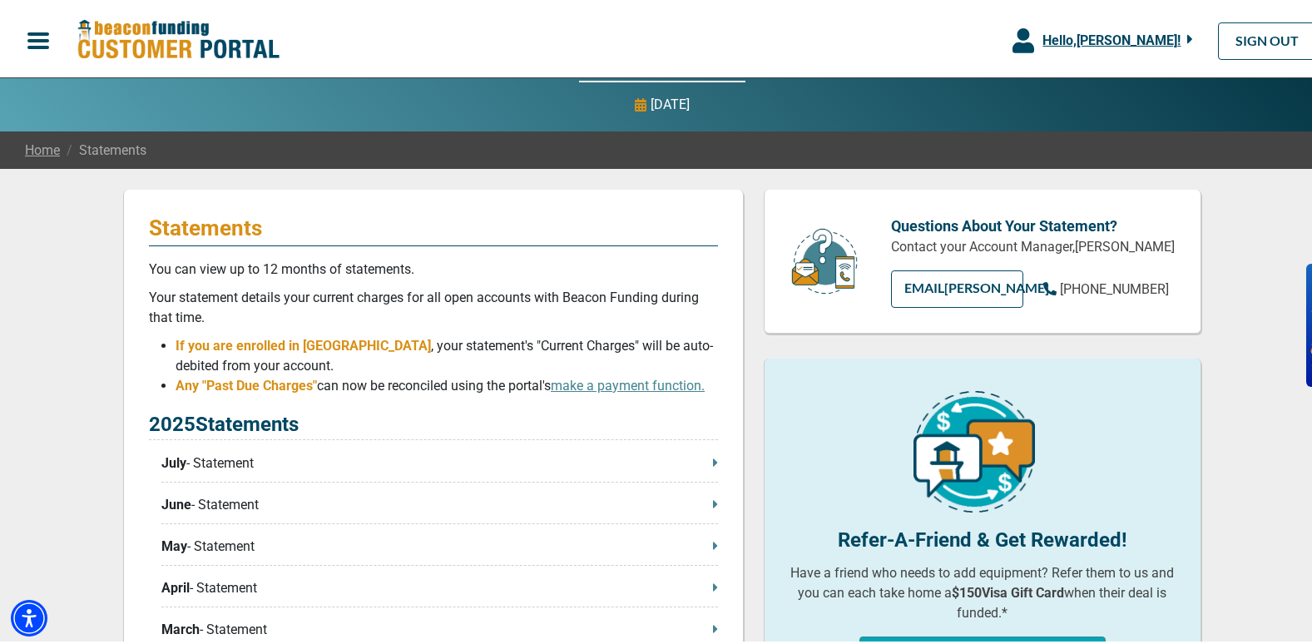
click at [37, 37] on span "button" at bounding box center [38, 37] width 25 height 25
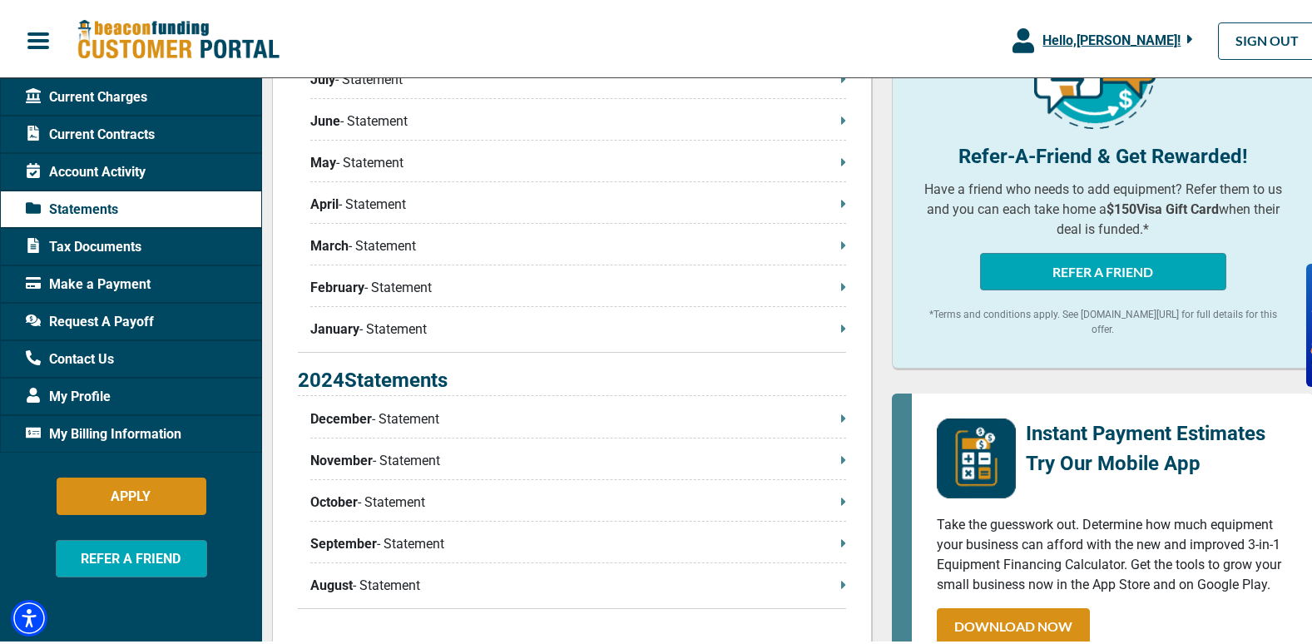
scroll to position [489, 0]
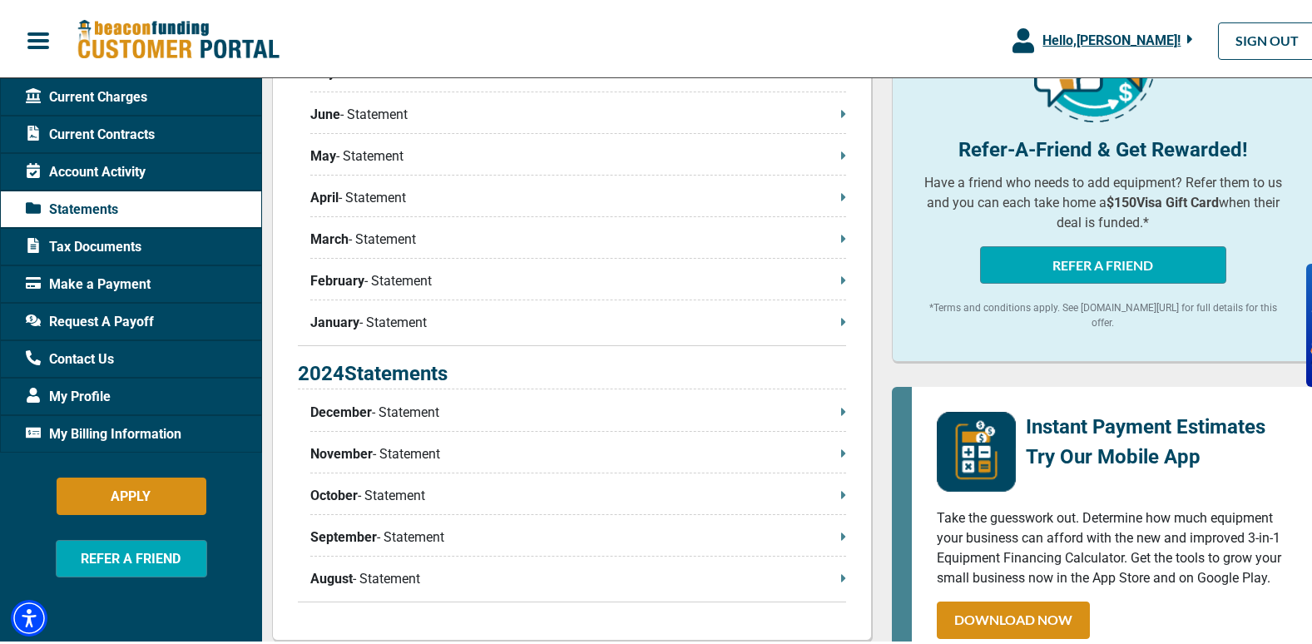
click at [833, 456] on p "November - Statement" at bounding box center [578, 451] width 536 height 20
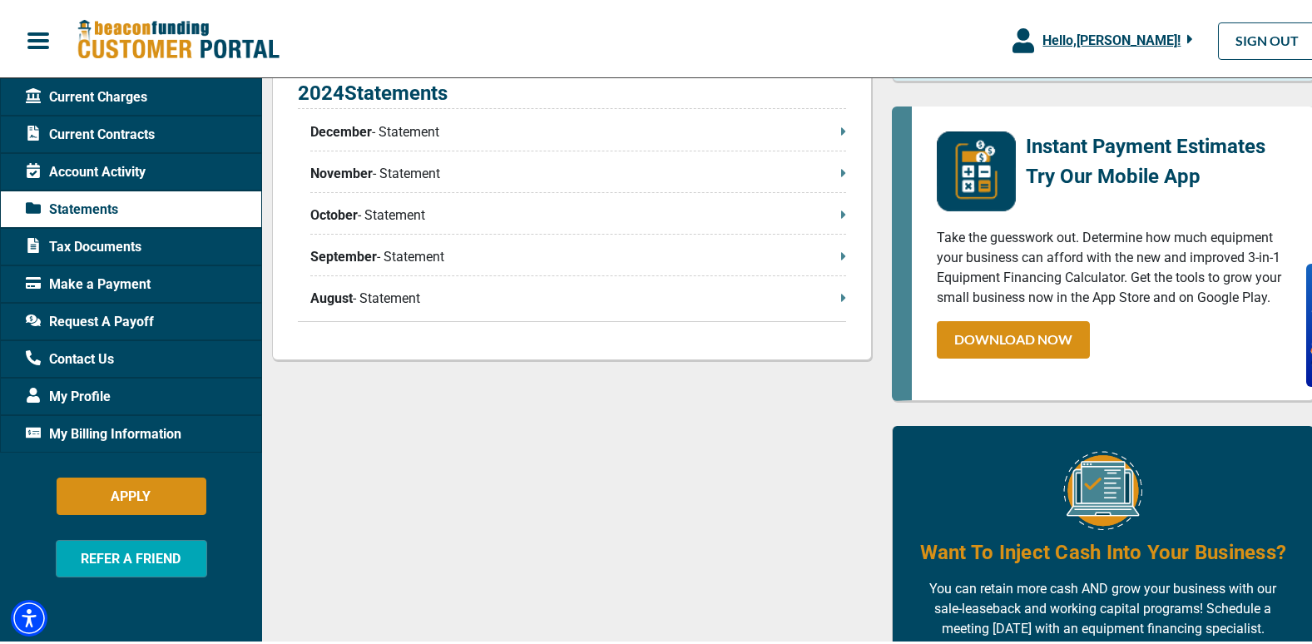
scroll to position [772, 0]
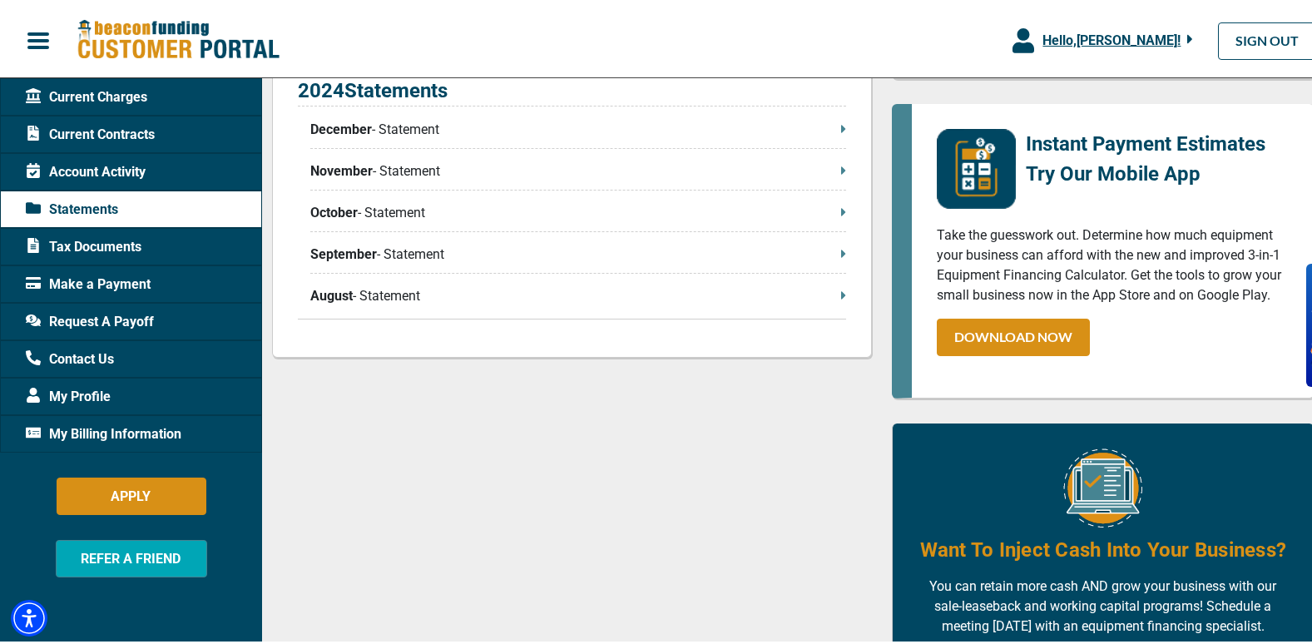
click at [92, 355] on span "Contact Us" at bounding box center [70, 356] width 88 height 20
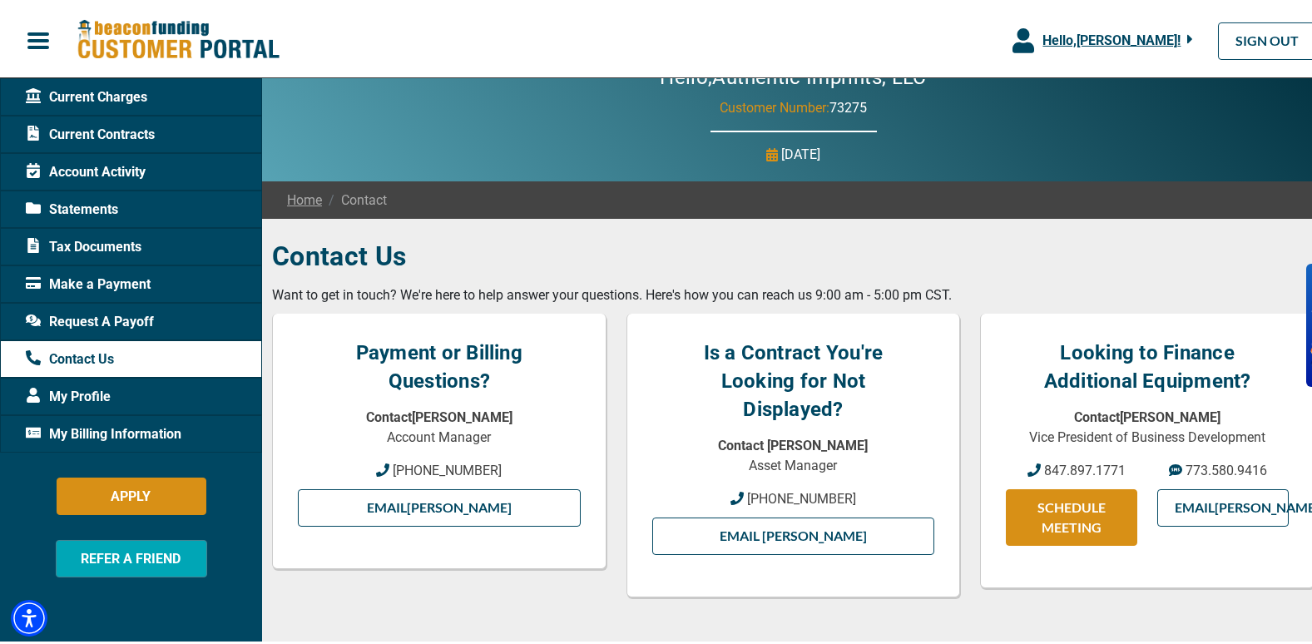
scroll to position [27, 0]
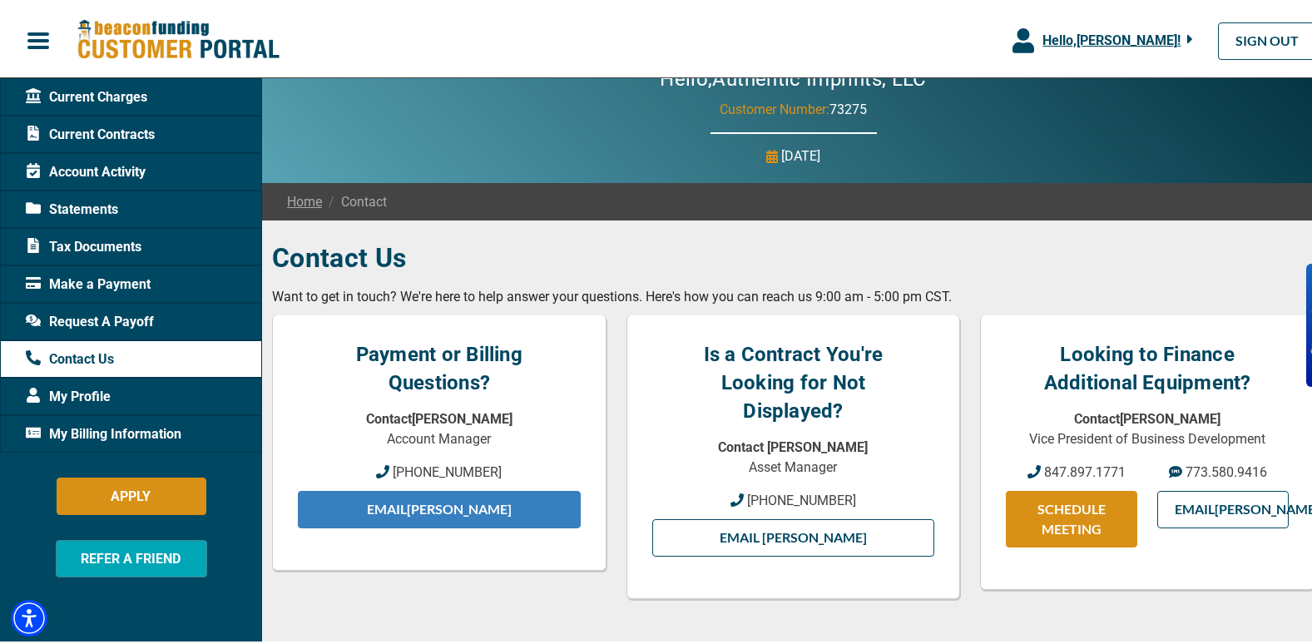
click at [428, 506] on link "Email [PERSON_NAME]" at bounding box center [439, 506] width 283 height 37
